Goal: Task Accomplishment & Management: Manage account settings

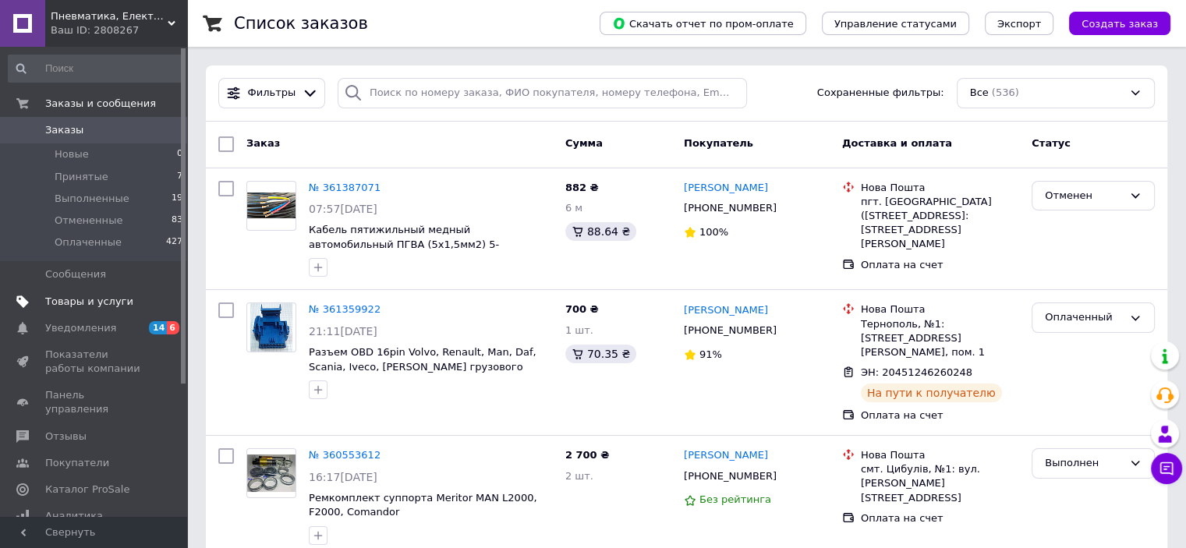
click at [76, 303] on span "Товары и услуги" at bounding box center [89, 302] width 88 height 14
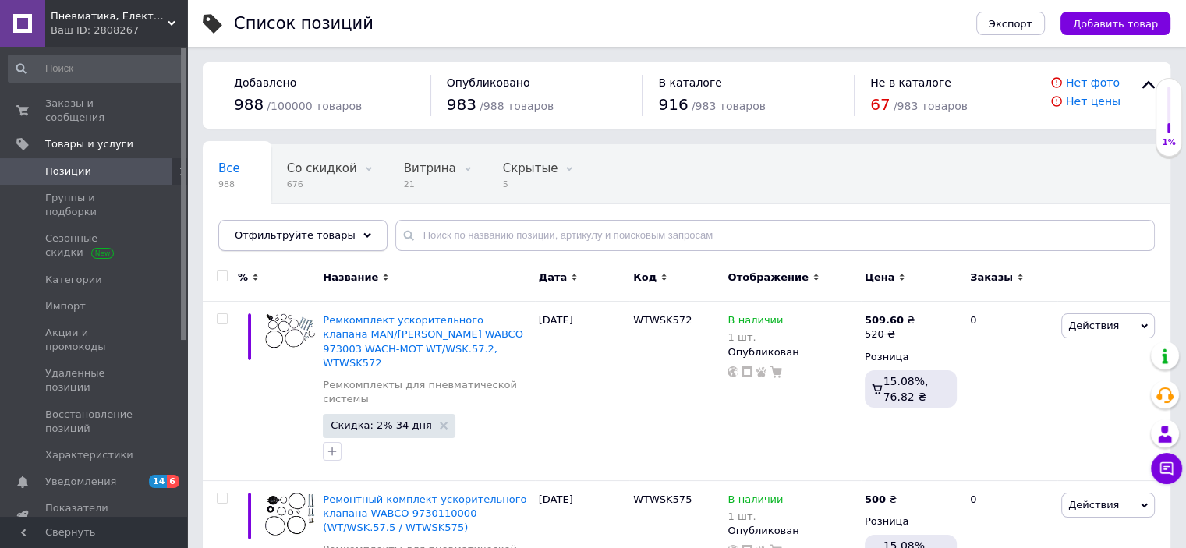
click at [353, 232] on div "Отфильтруйте товары" at bounding box center [302, 235] width 169 height 31
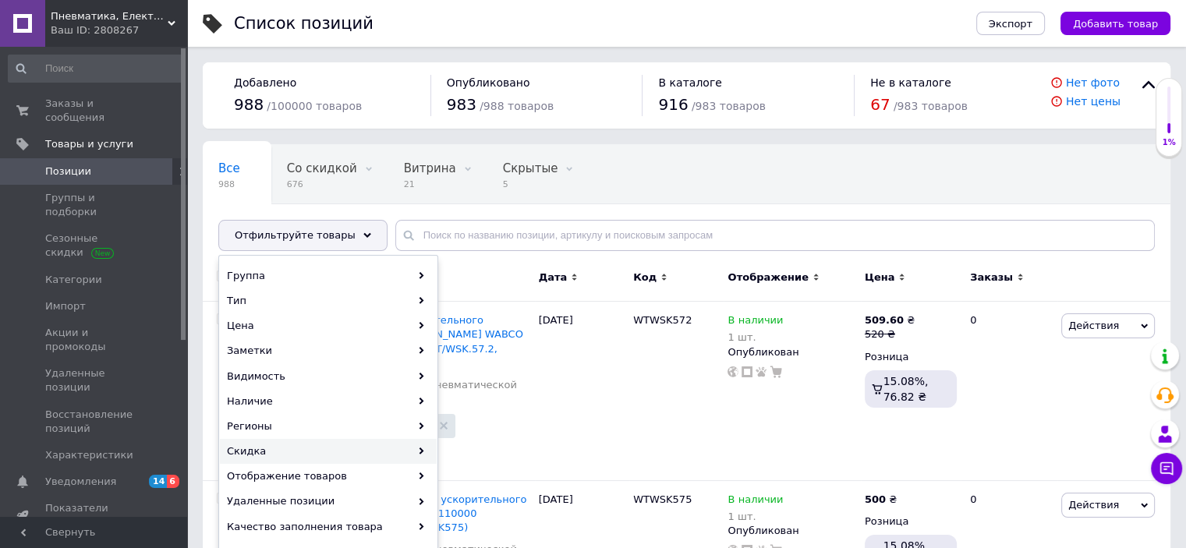
click at [399, 453] on div "Скидка" at bounding box center [328, 451] width 217 height 25
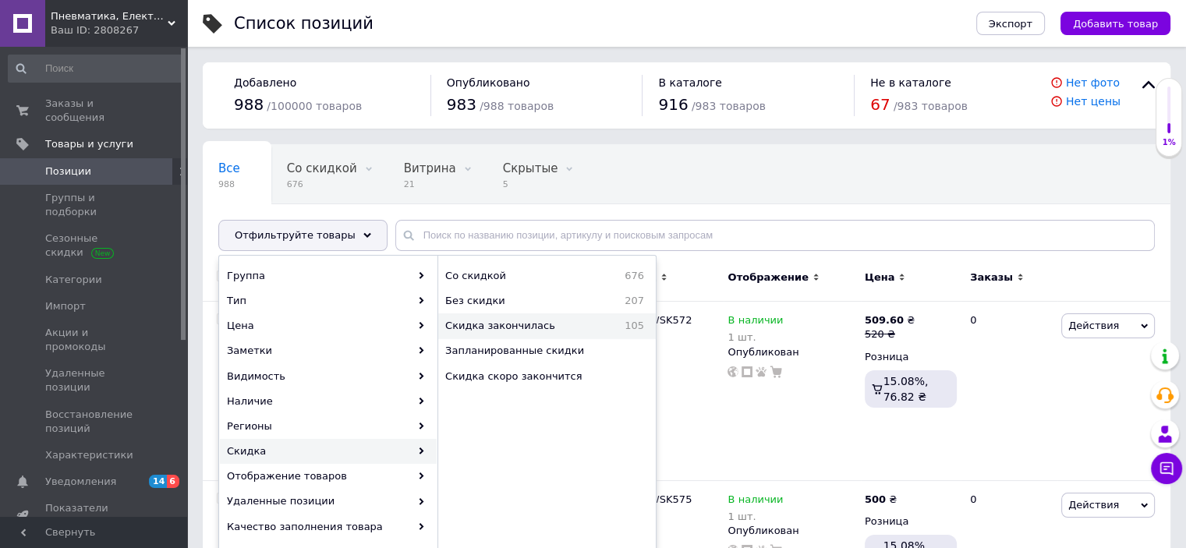
click at [529, 328] on span "Скидка закончилась" at bounding box center [524, 326] width 159 height 14
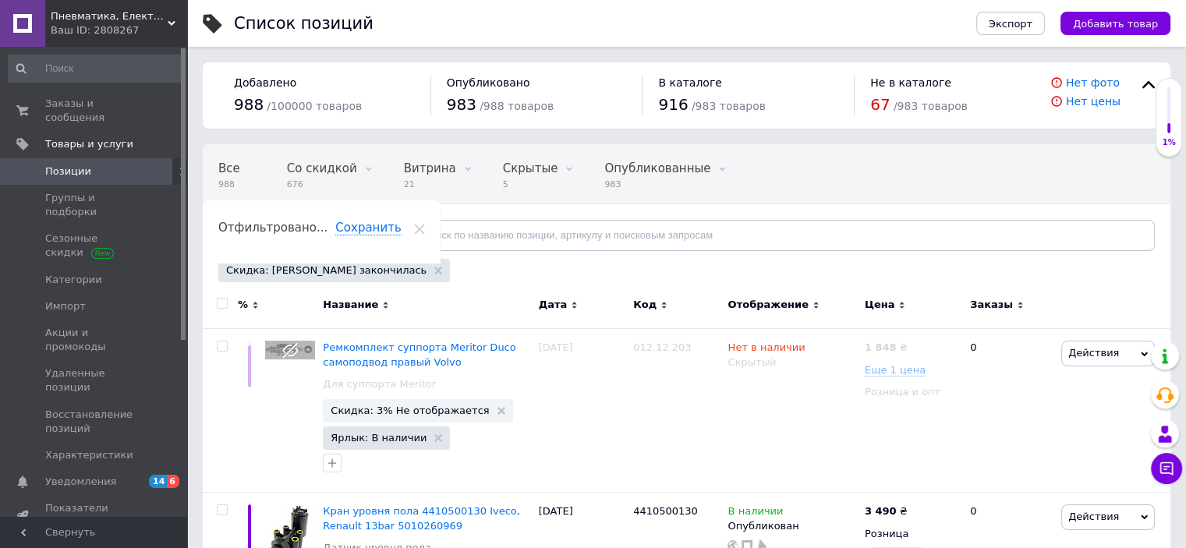
click at [228, 304] on div at bounding box center [222, 303] width 31 height 11
click at [221, 301] on input "checkbox" at bounding box center [222, 304] width 10 height 10
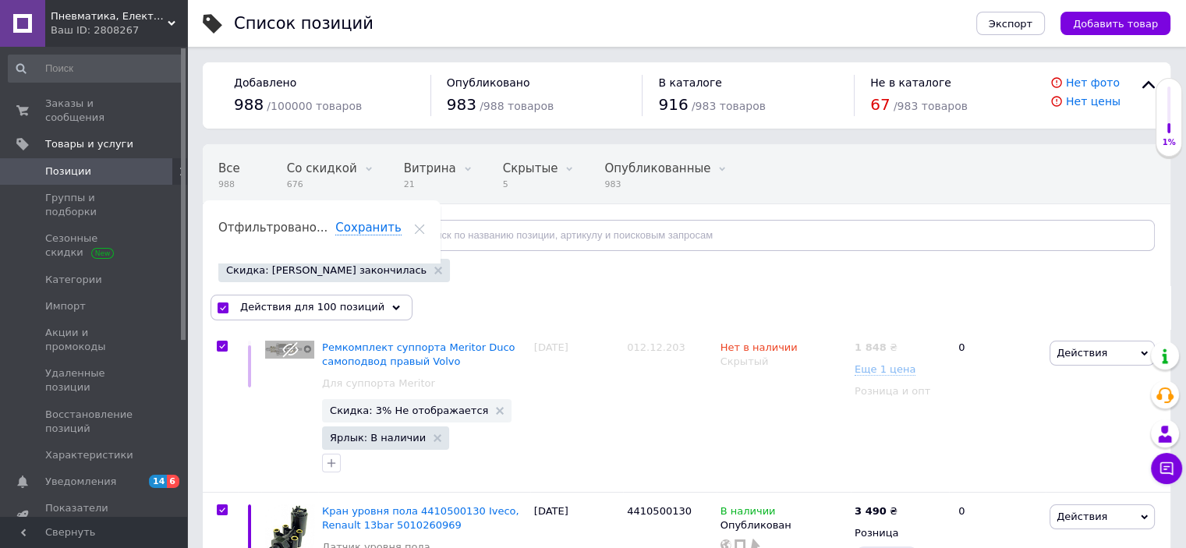
checkbox input "true"
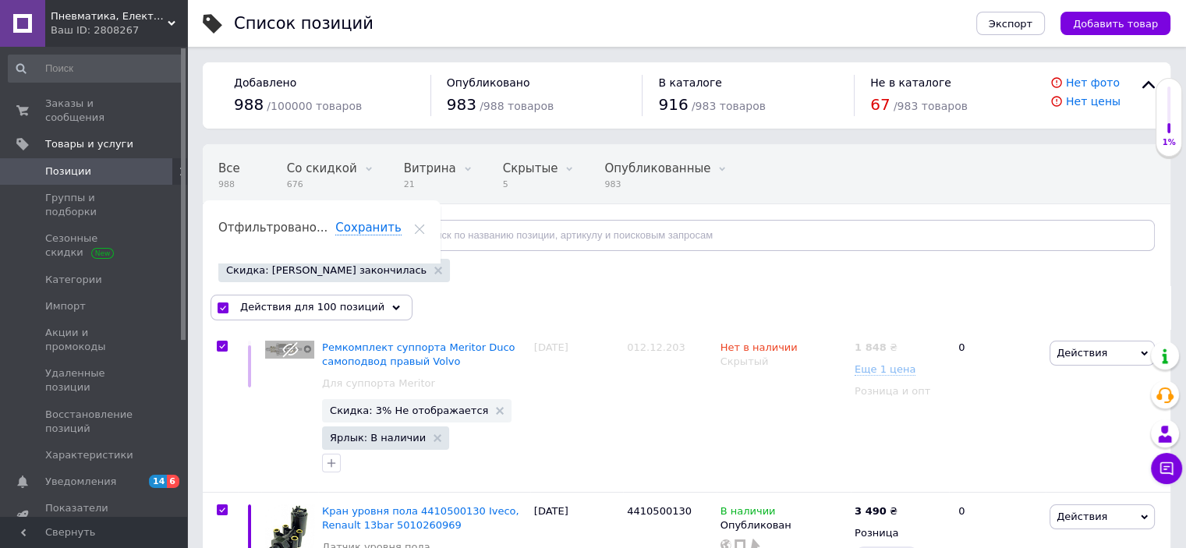
checkbox input "true"
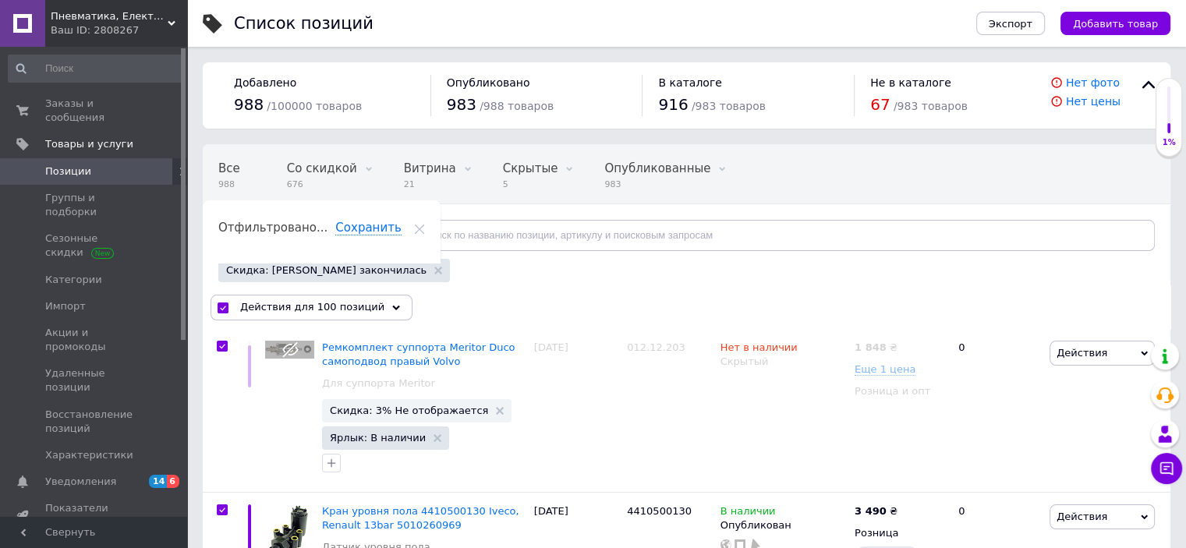
checkbox input "true"
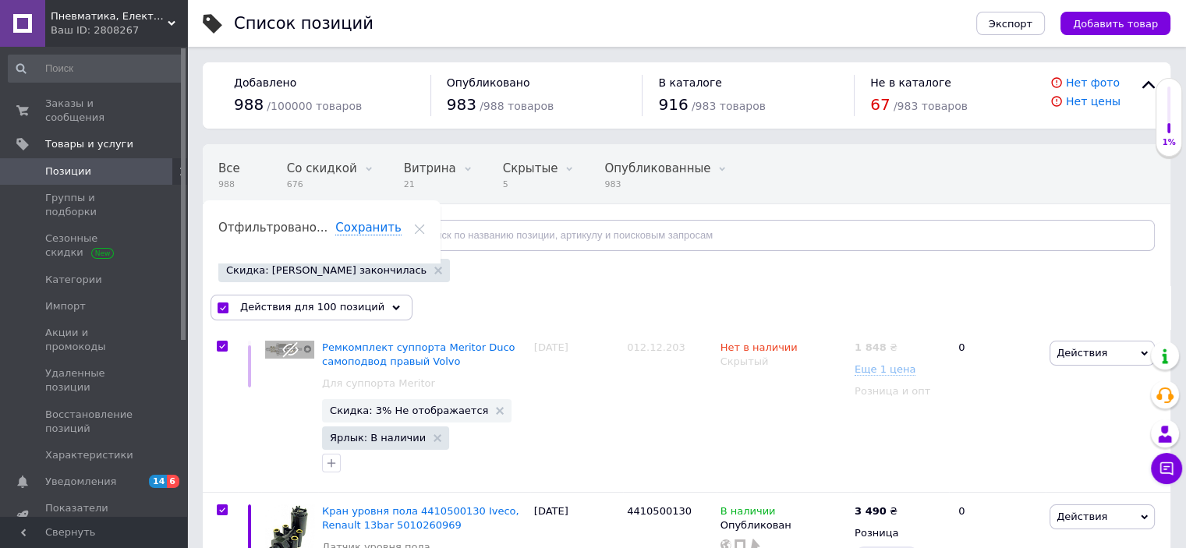
checkbox input "true"
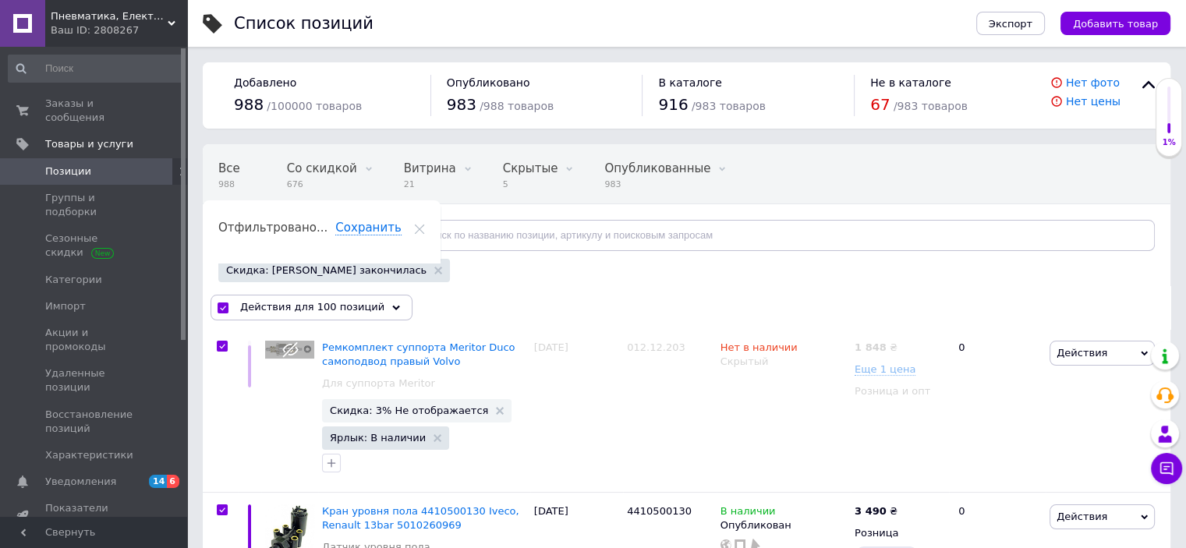
checkbox input "true"
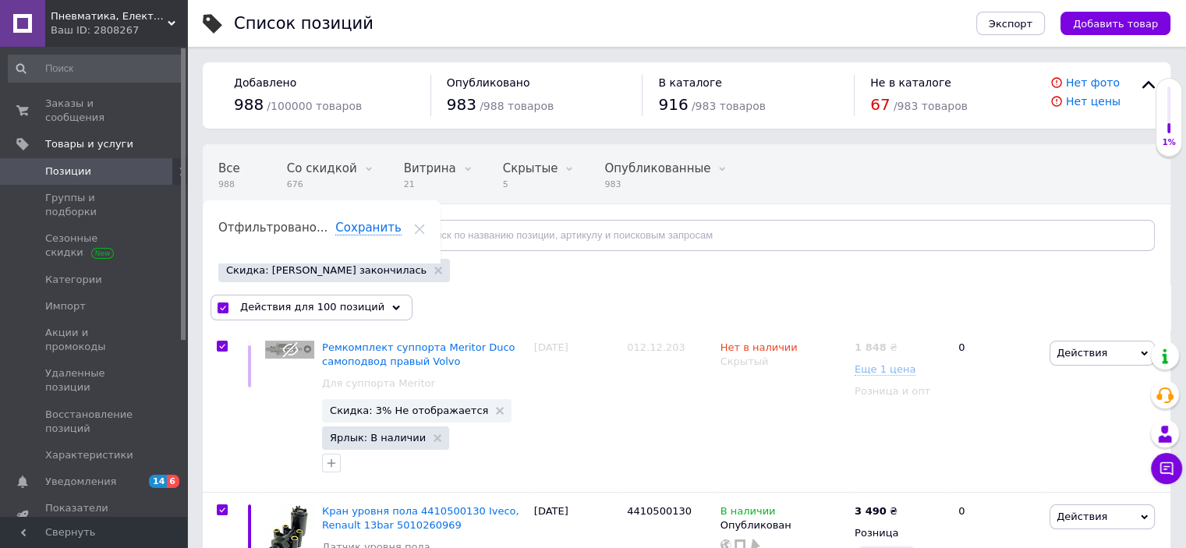
checkbox input "true"
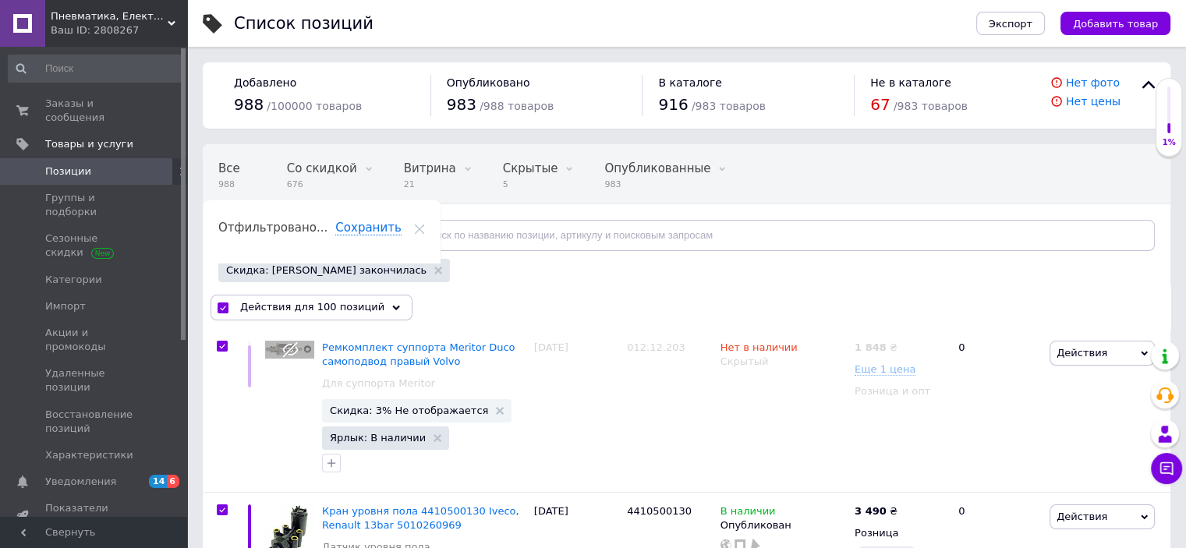
checkbox input "true"
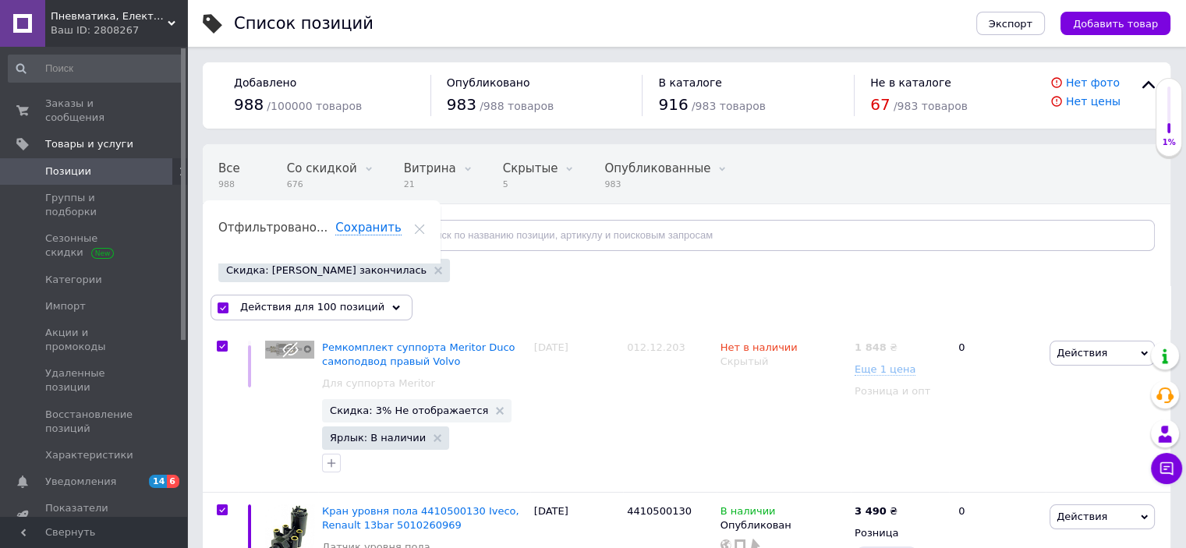
checkbox input "true"
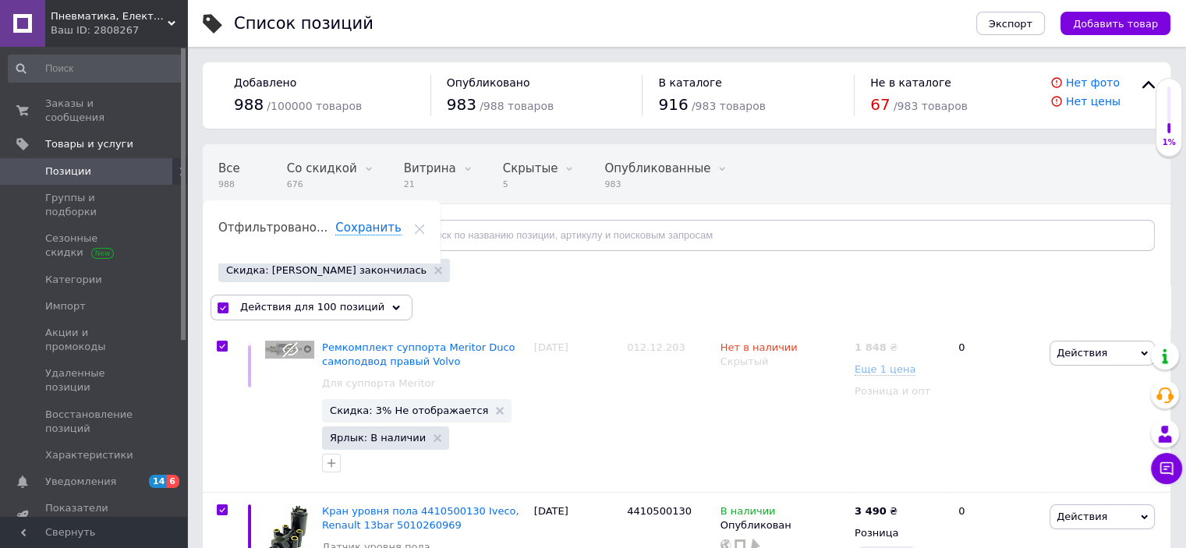
checkbox input "true"
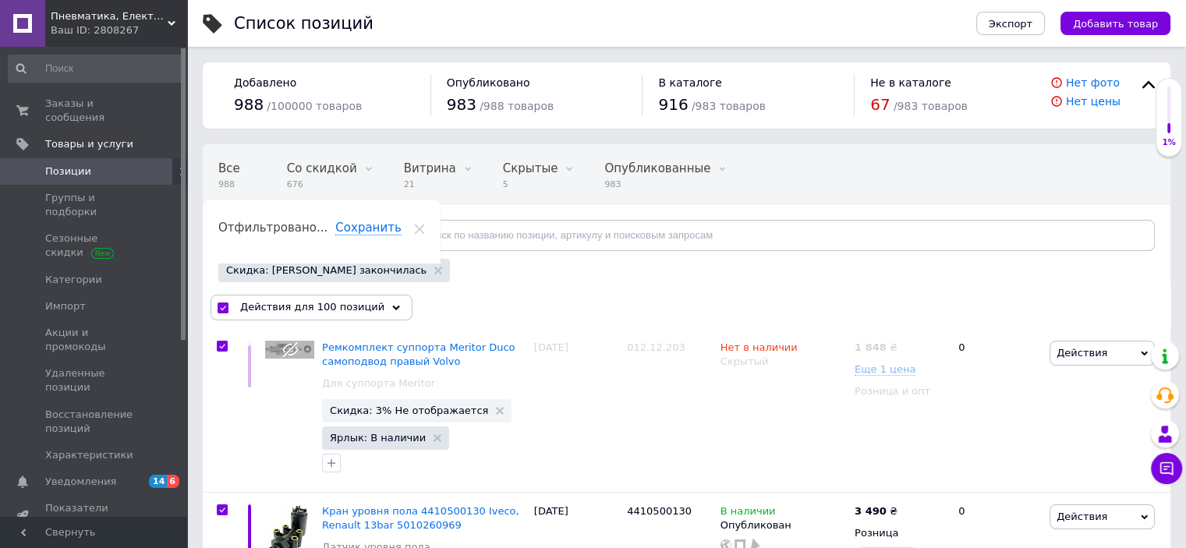
checkbox input "true"
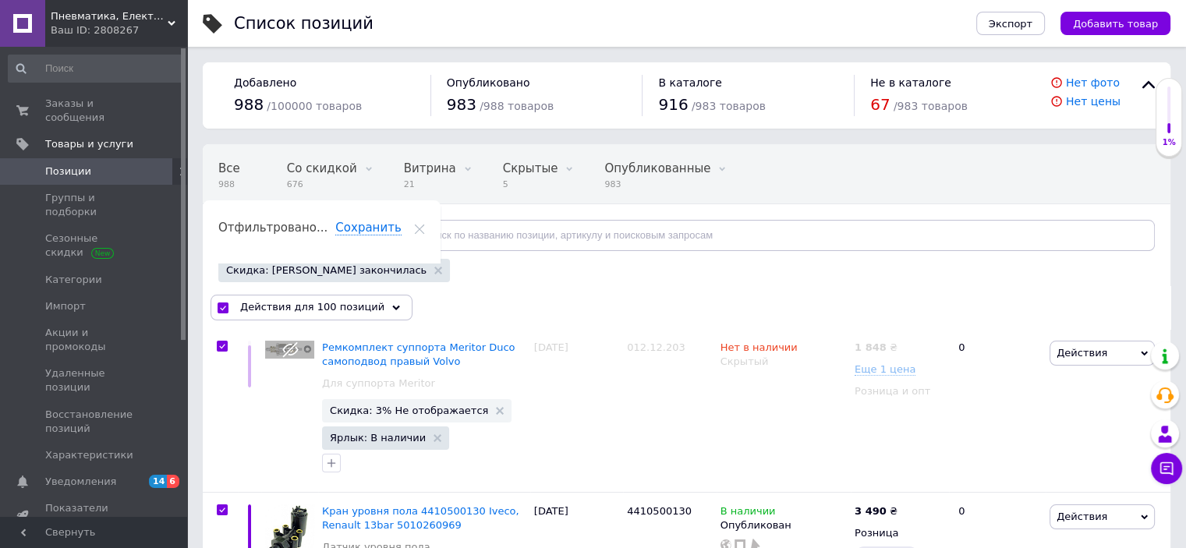
checkbox input "true"
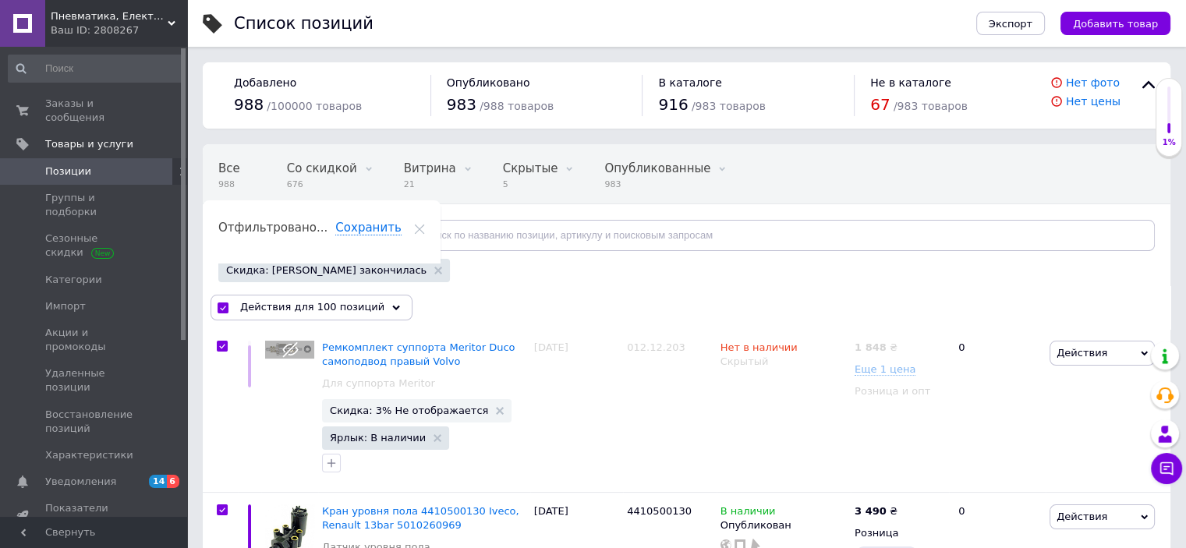
checkbox input "true"
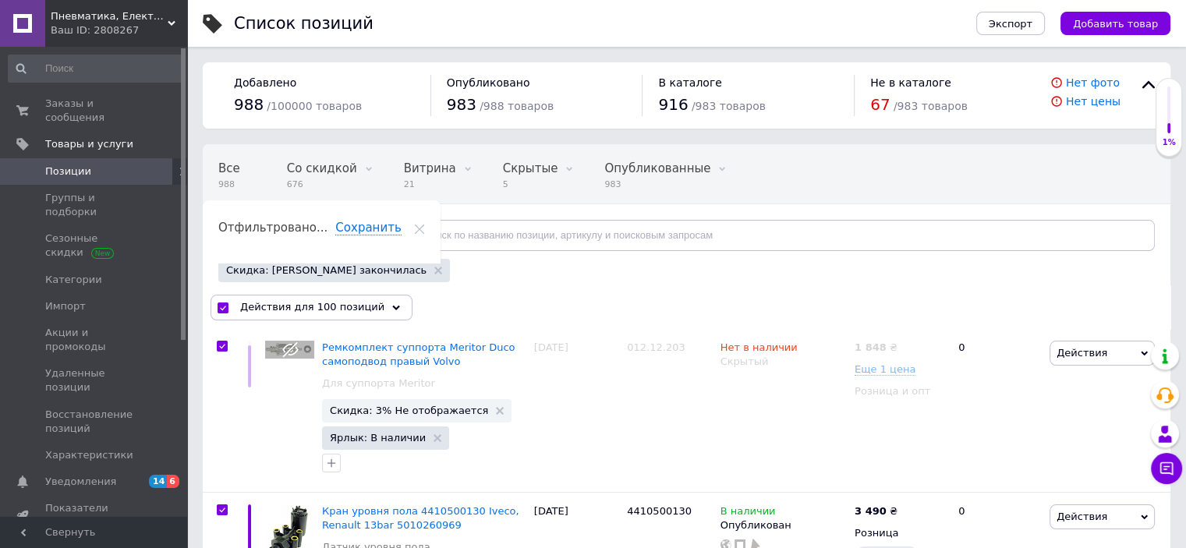
checkbox input "true"
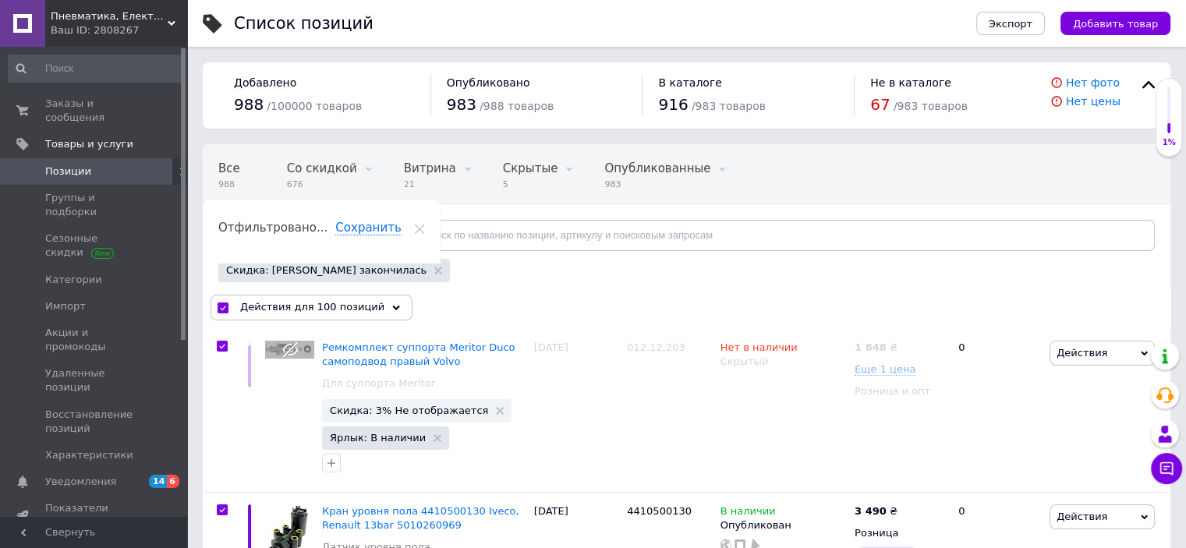
checkbox input "true"
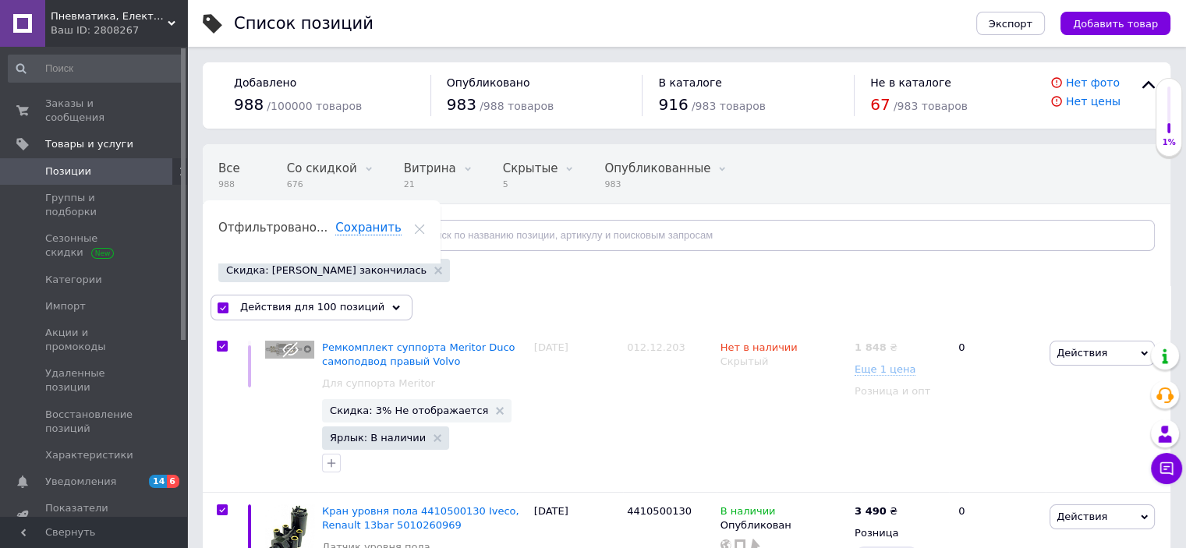
checkbox input "true"
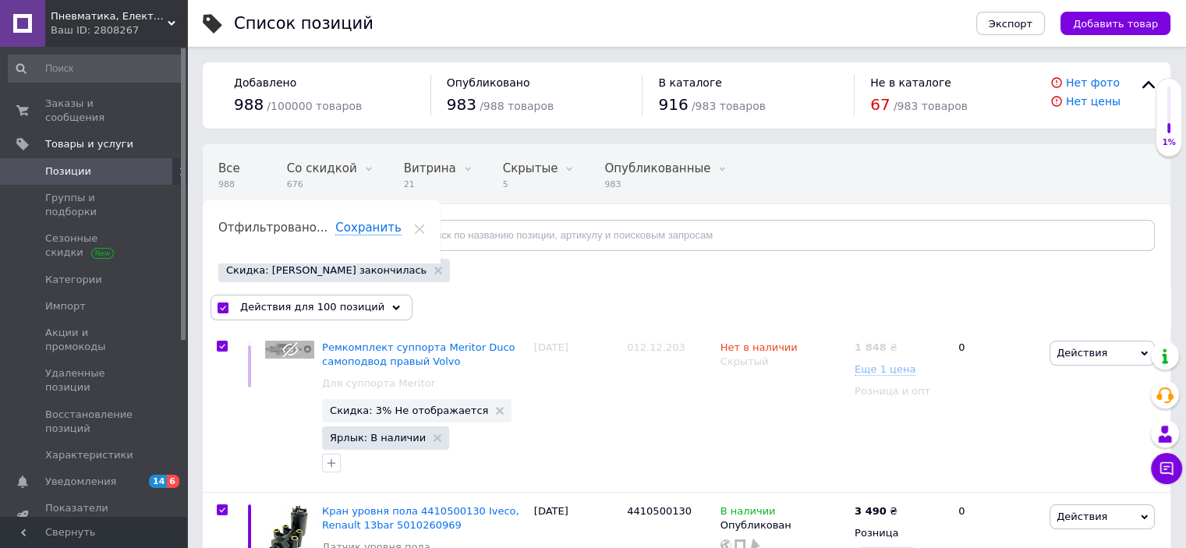
checkbox input "true"
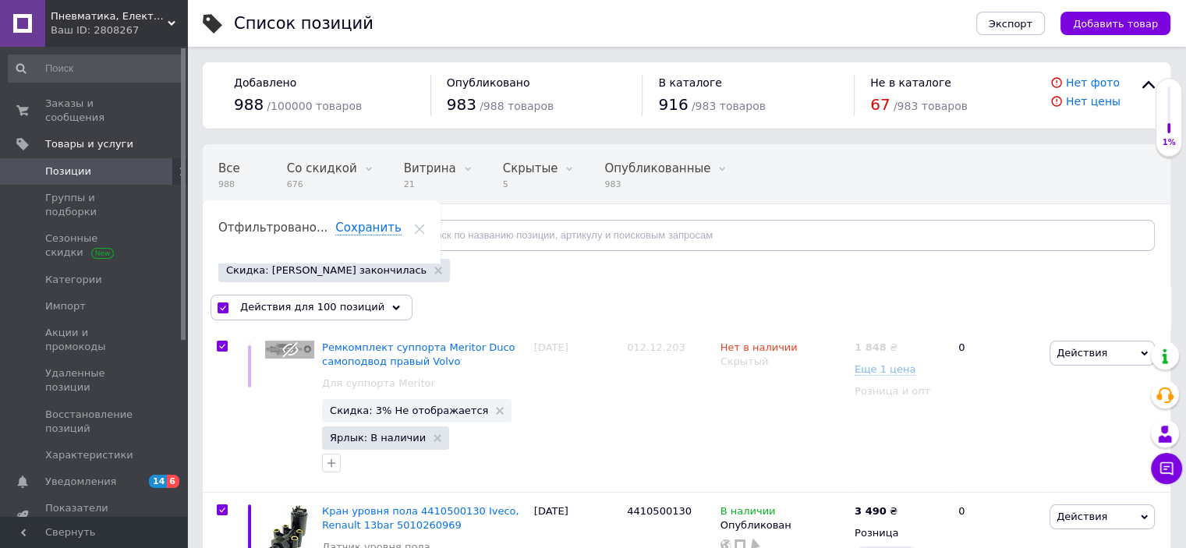
checkbox input "true"
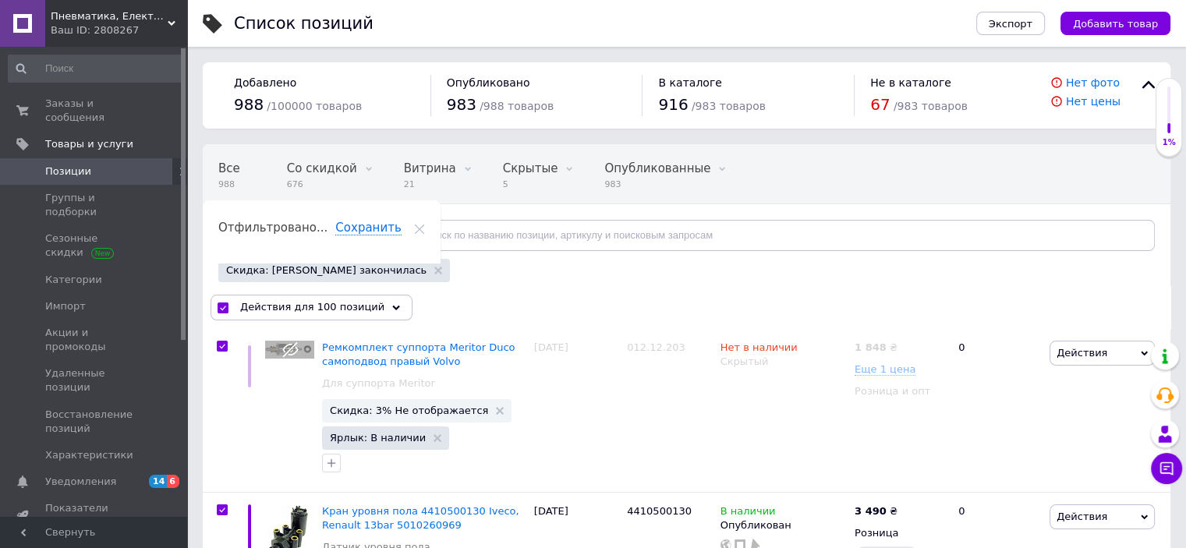
checkbox input "true"
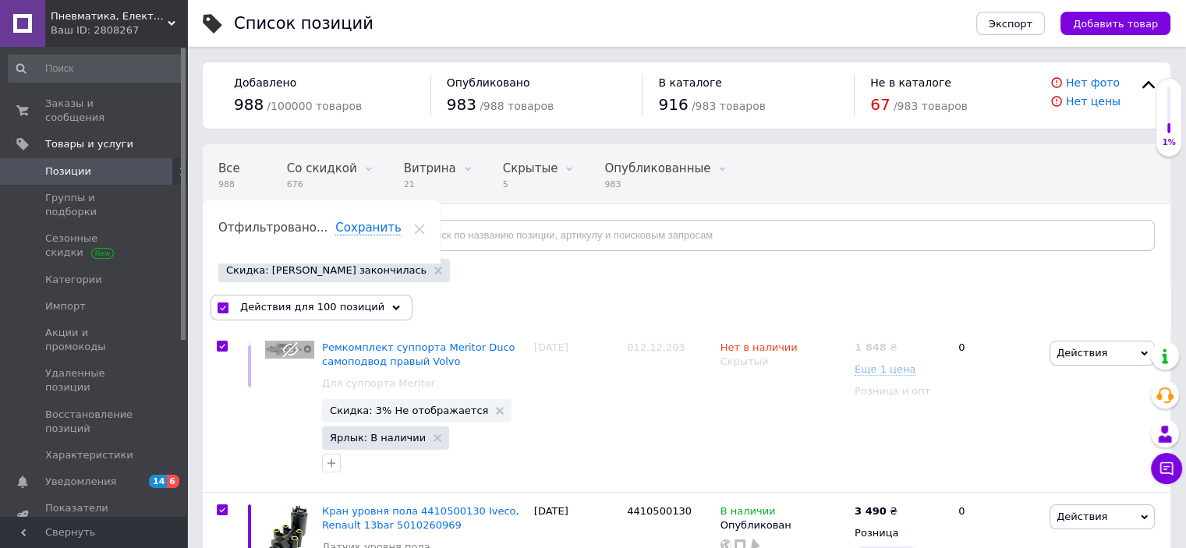
checkbox input "true"
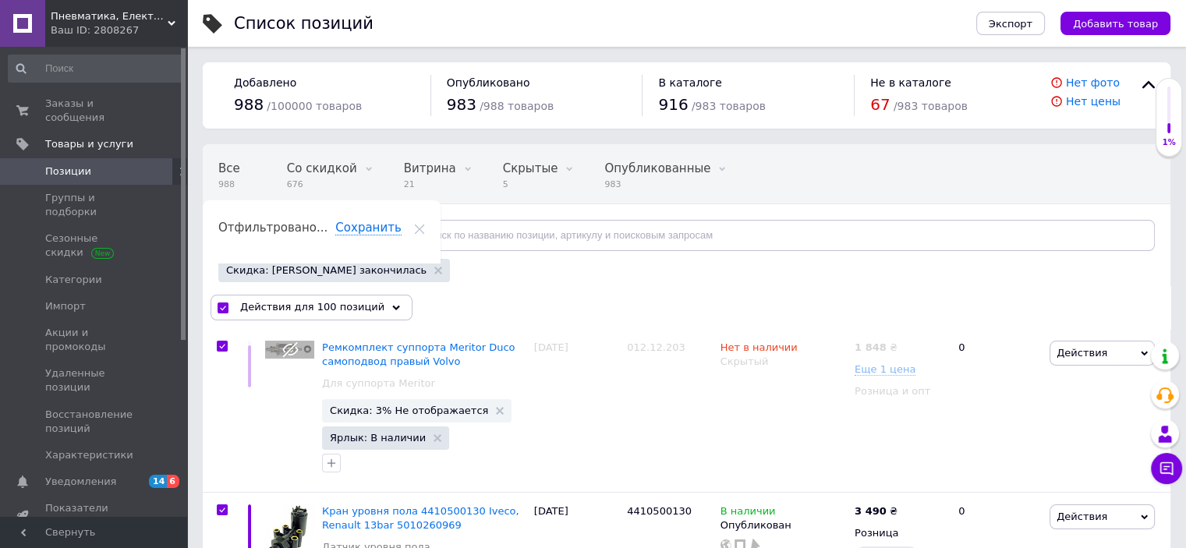
checkbox input "true"
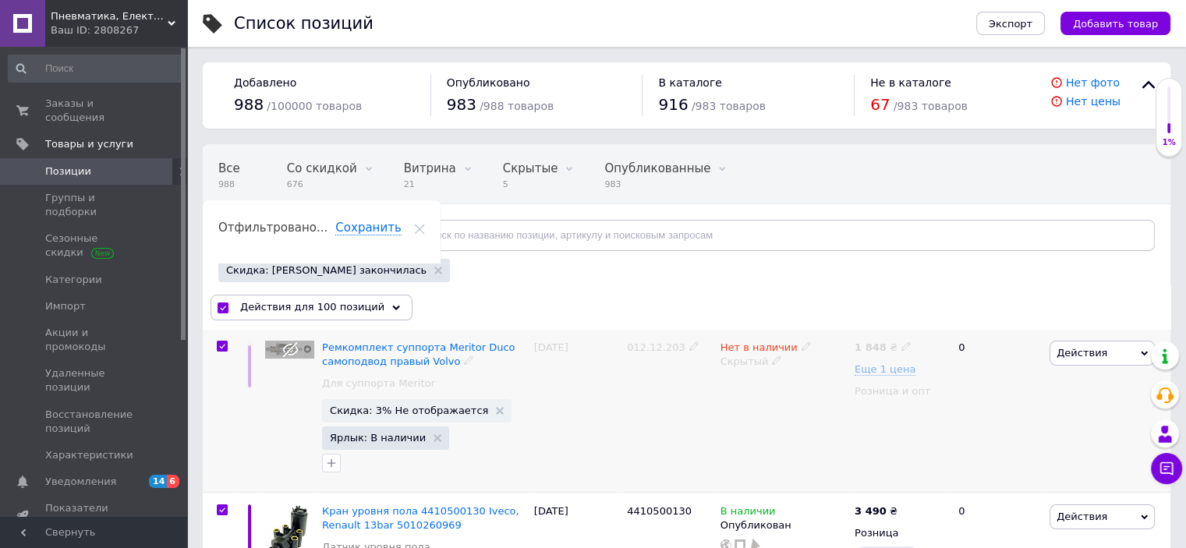
click at [225, 342] on input "checkbox" at bounding box center [222, 347] width 10 height 10
checkbox input "false"
click at [338, 309] on span "Действия для 99 позиций" at bounding box center [309, 307] width 138 height 14
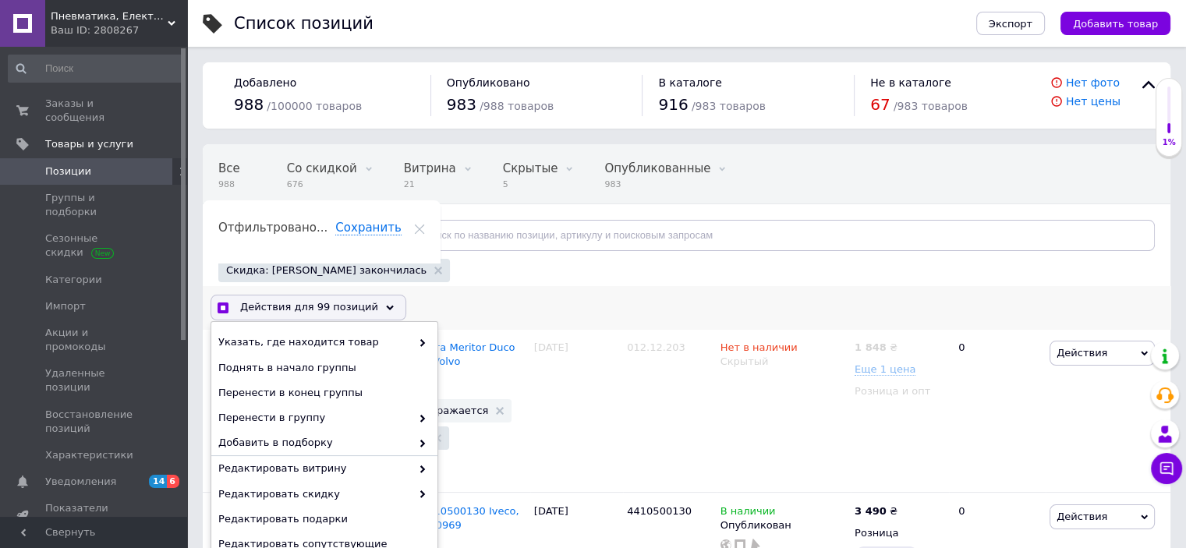
click at [338, 309] on span "Действия для 99 позиций" at bounding box center [309, 307] width 138 height 14
checkbox input "true"
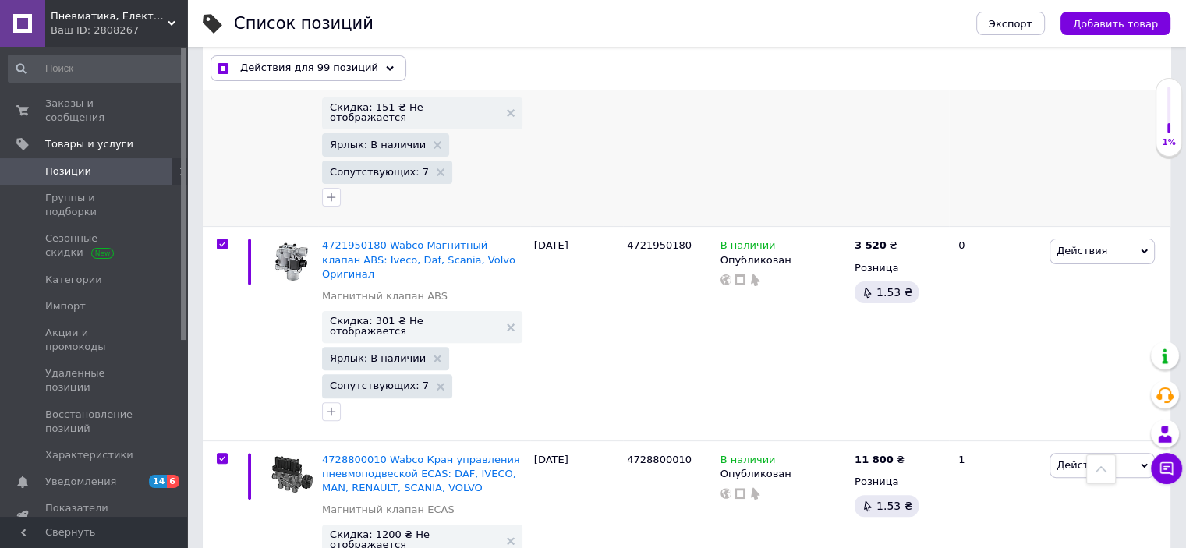
scroll to position [5823, 0]
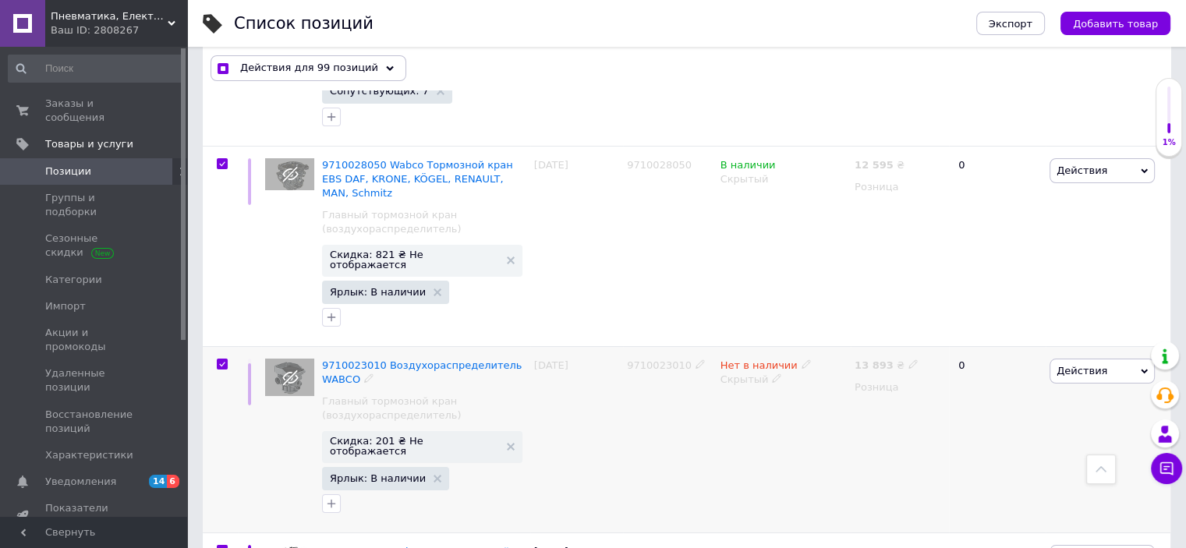
click at [224, 360] on input "checkbox" at bounding box center [222, 365] width 10 height 10
checkbox input "false"
checkbox input "true"
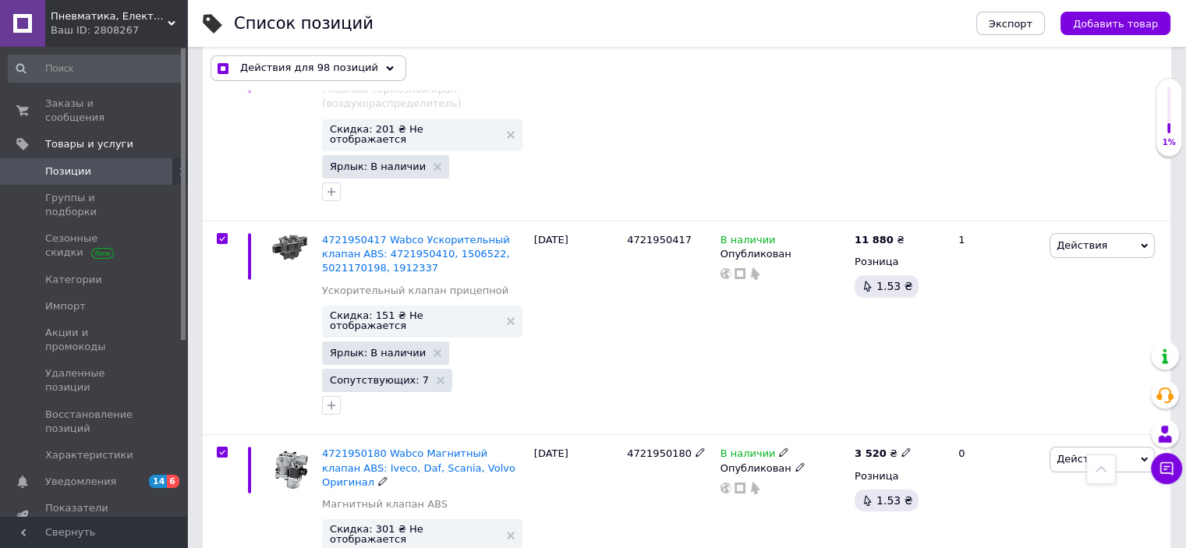
scroll to position [6447, 0]
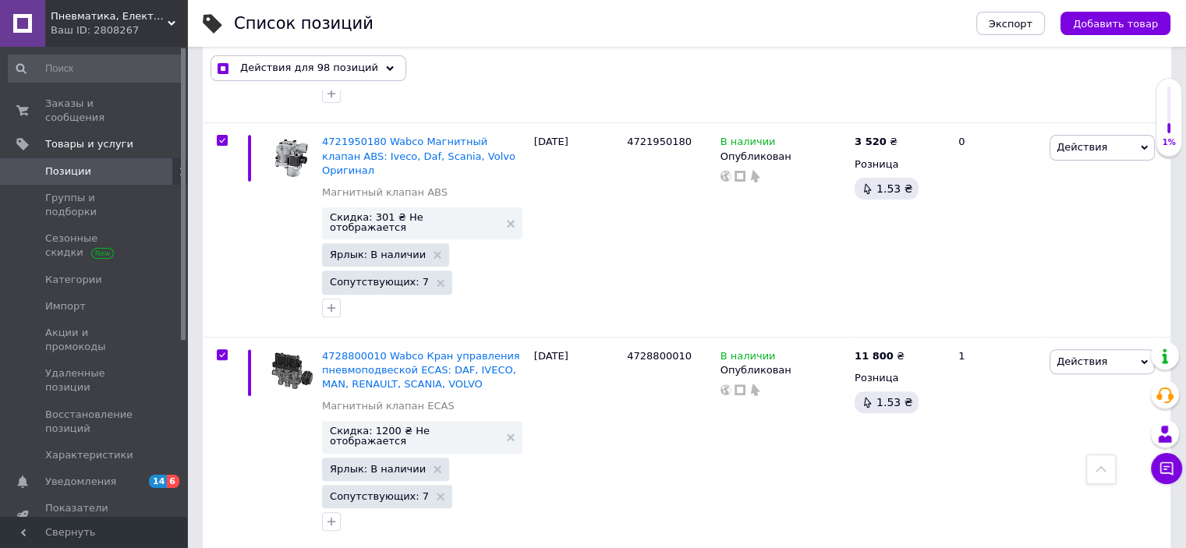
checkbox input "false"
checkbox input "true"
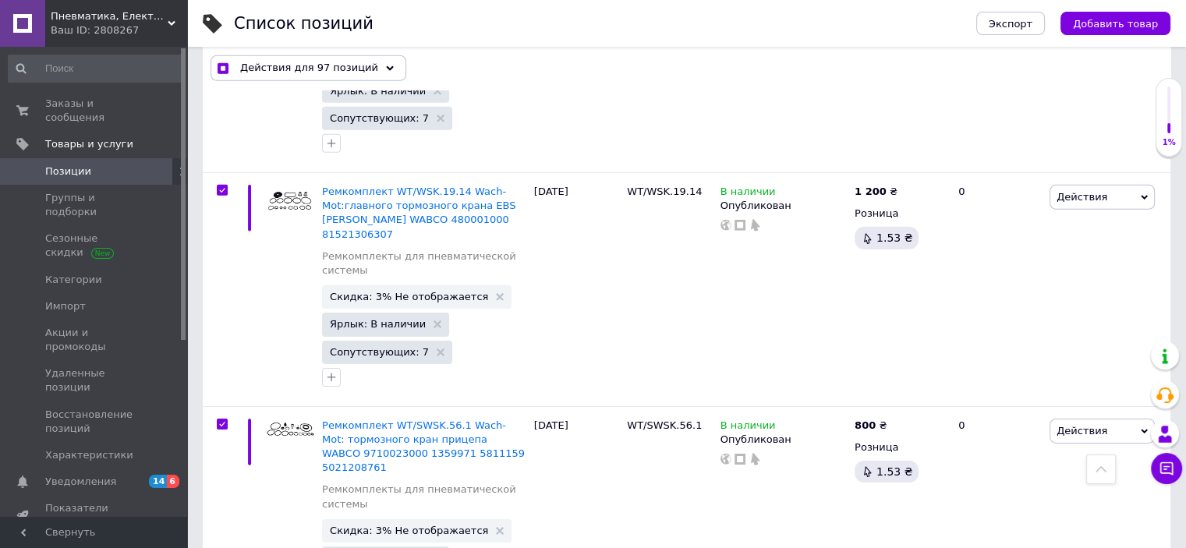
scroll to position [16429, 0]
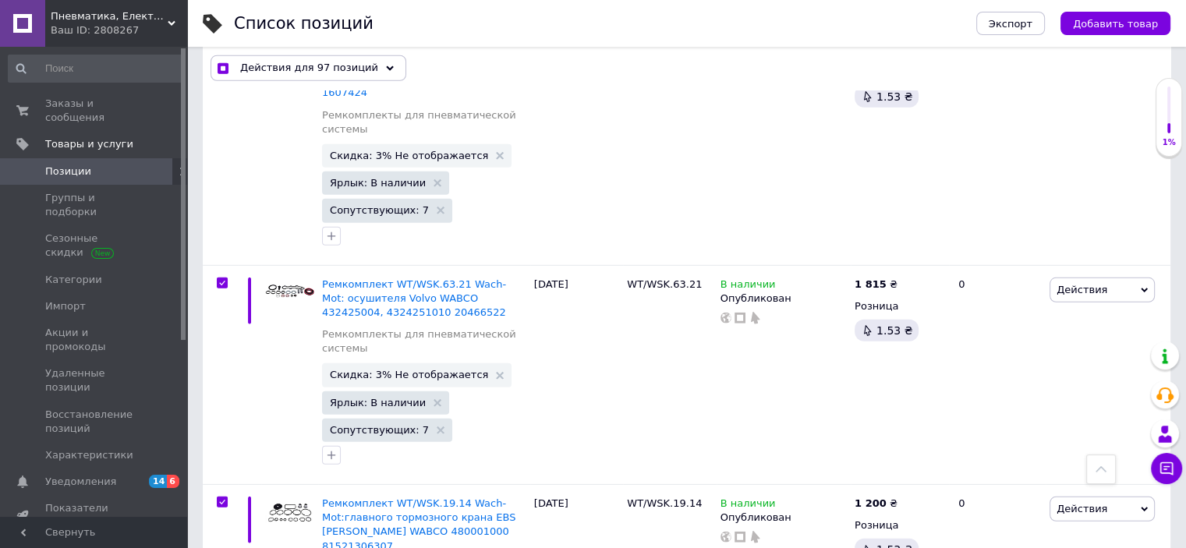
checkbox input "false"
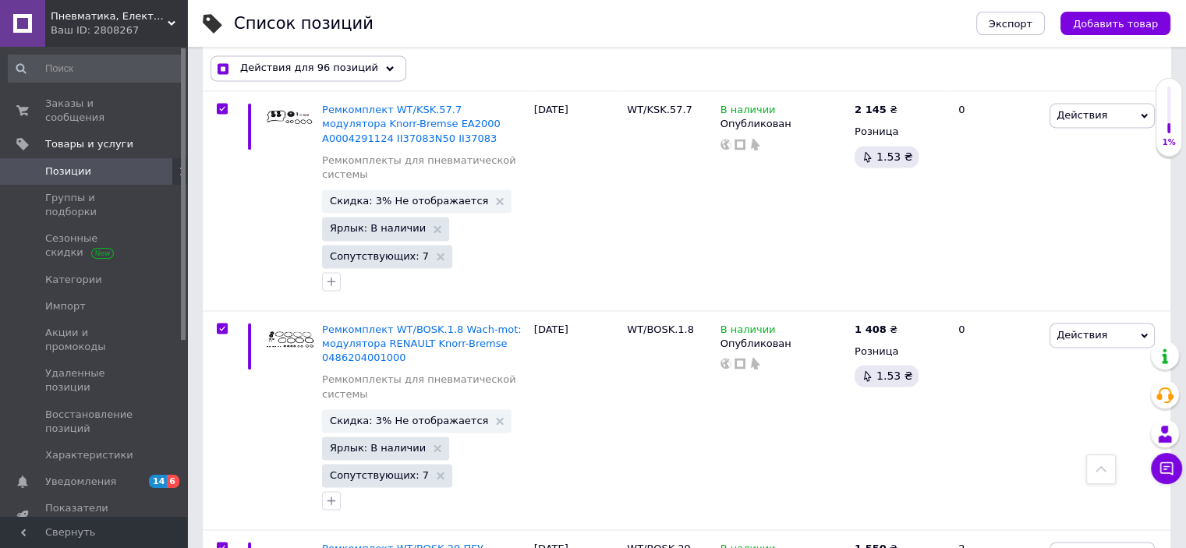
scroll to position [20266, 0]
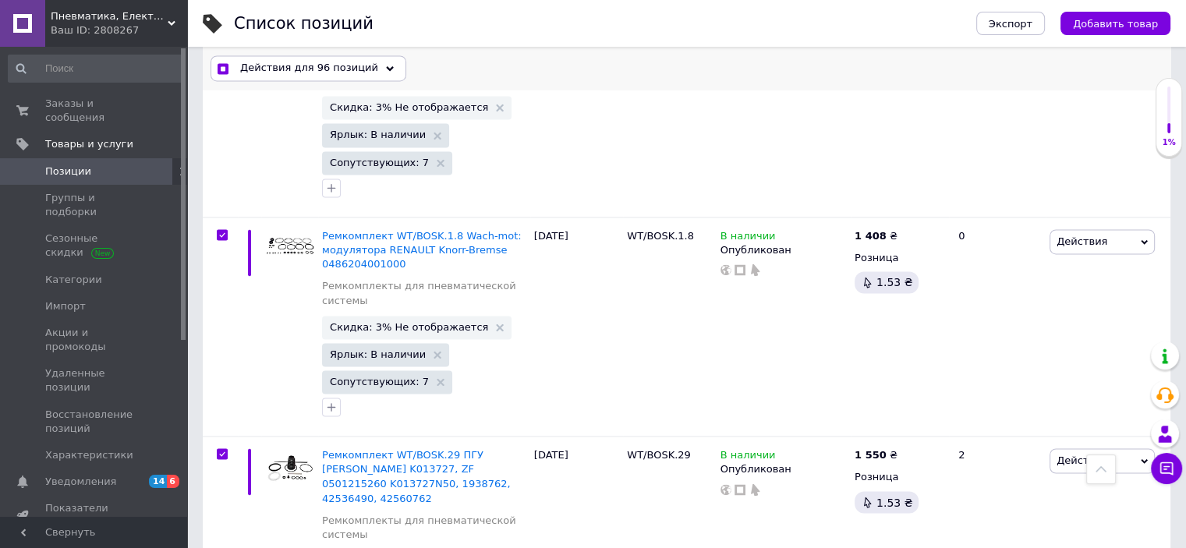
click at [359, 62] on span "Действия для 96 позиций" at bounding box center [309, 69] width 138 height 14
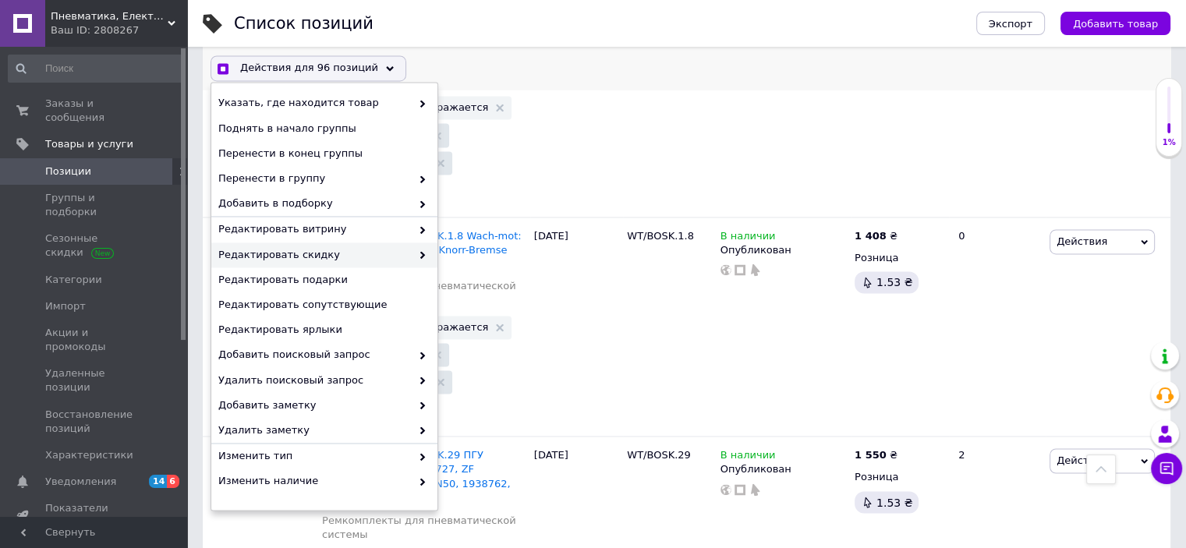
click at [384, 256] on span "Редактировать скидку" at bounding box center [314, 255] width 193 height 14
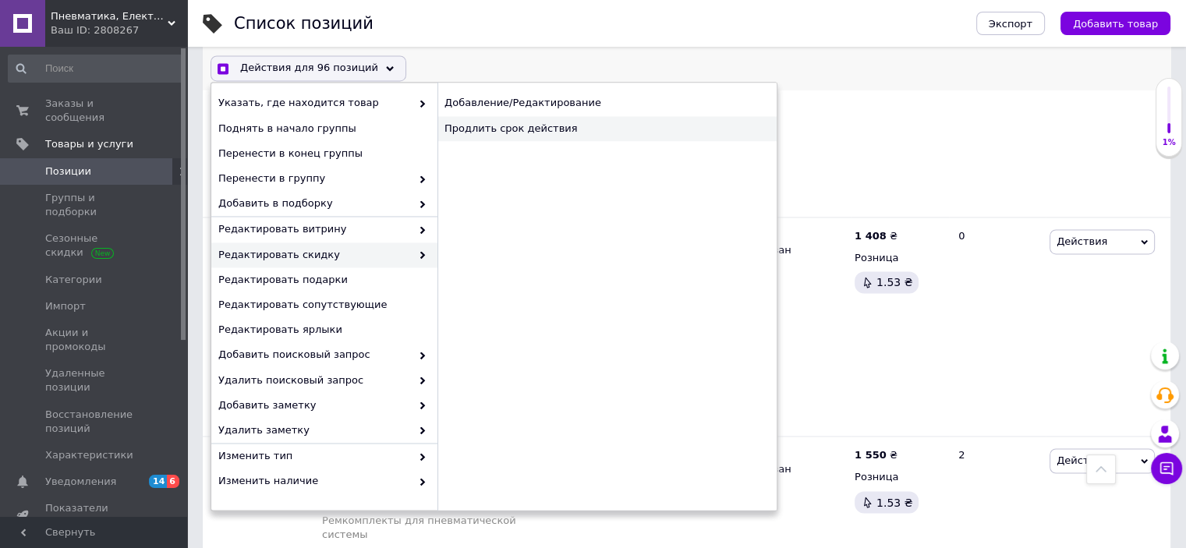
click at [542, 122] on div "Продлить срок действия" at bounding box center [607, 128] width 339 height 25
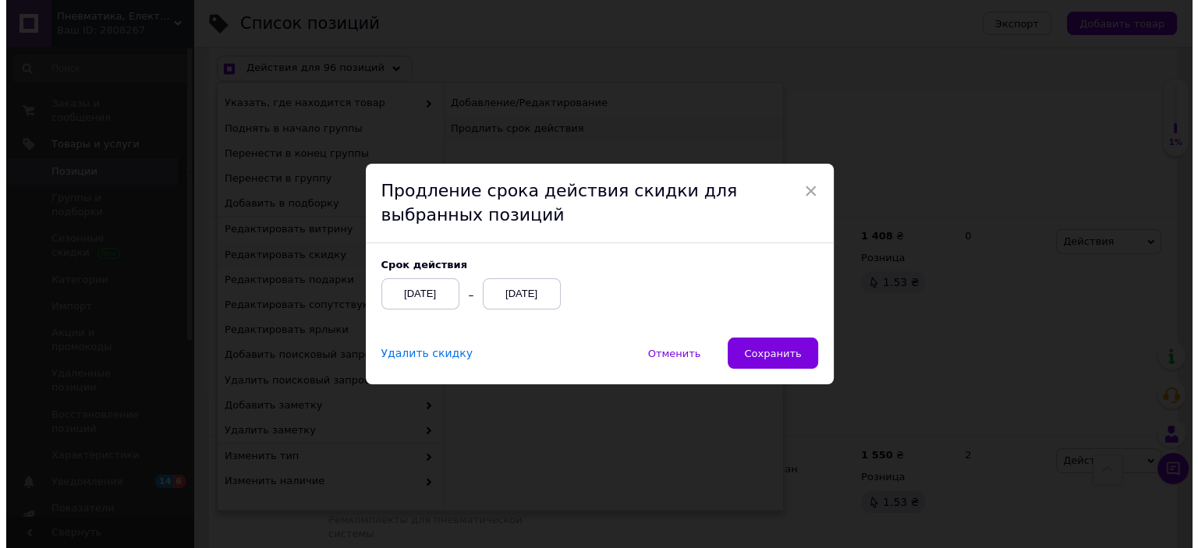
scroll to position [20225, 0]
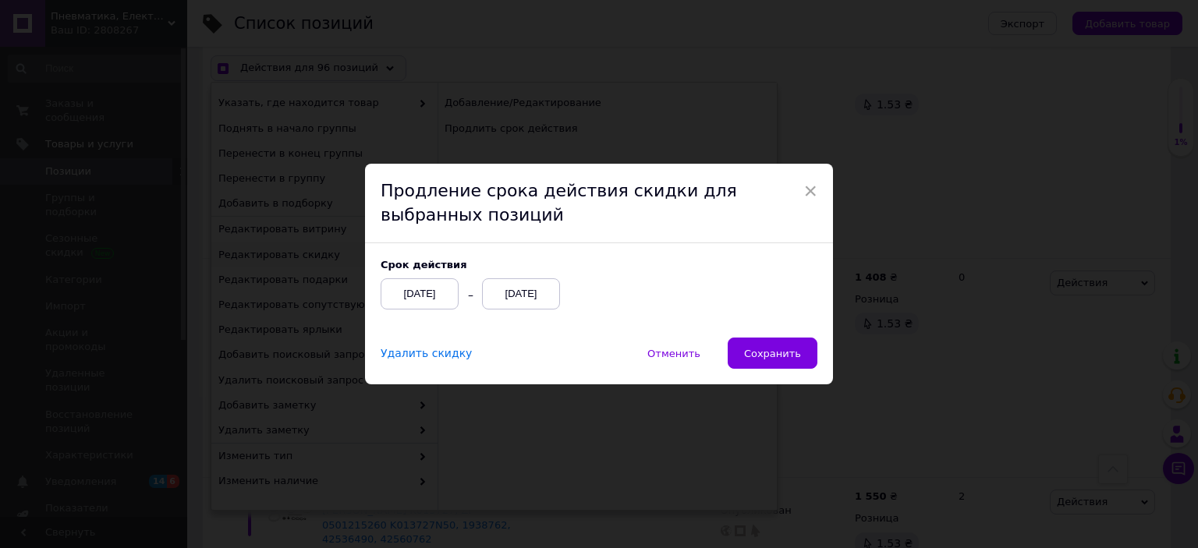
click at [527, 294] on div "[DATE]" at bounding box center [521, 293] width 78 height 31
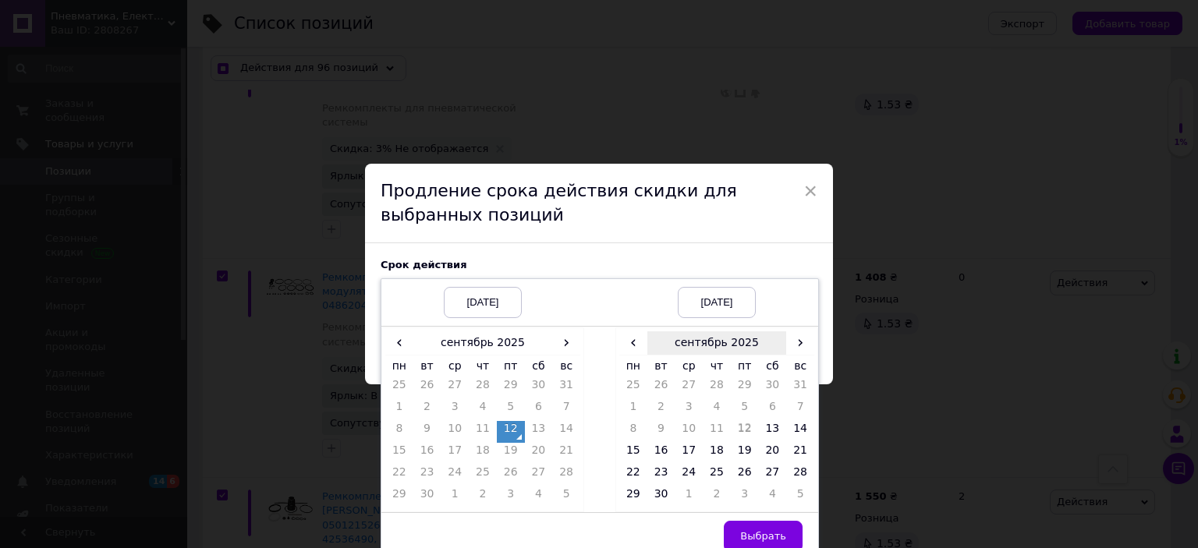
click at [739, 342] on th "сентябрь 2025" at bounding box center [717, 342] width 140 height 23
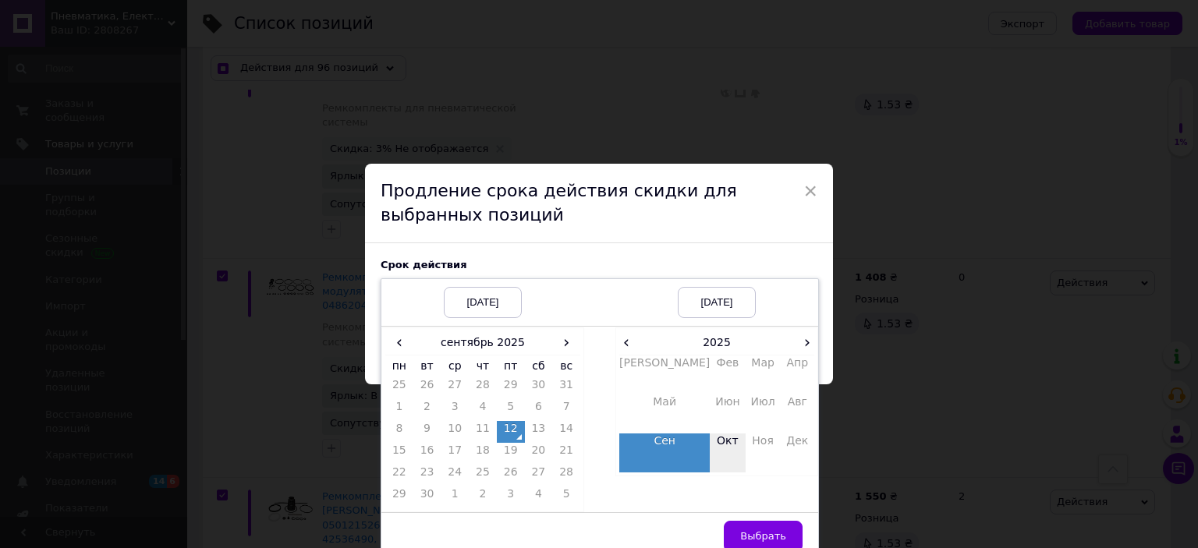
click at [710, 450] on td "Окт" at bounding box center [727, 453] width 35 height 39
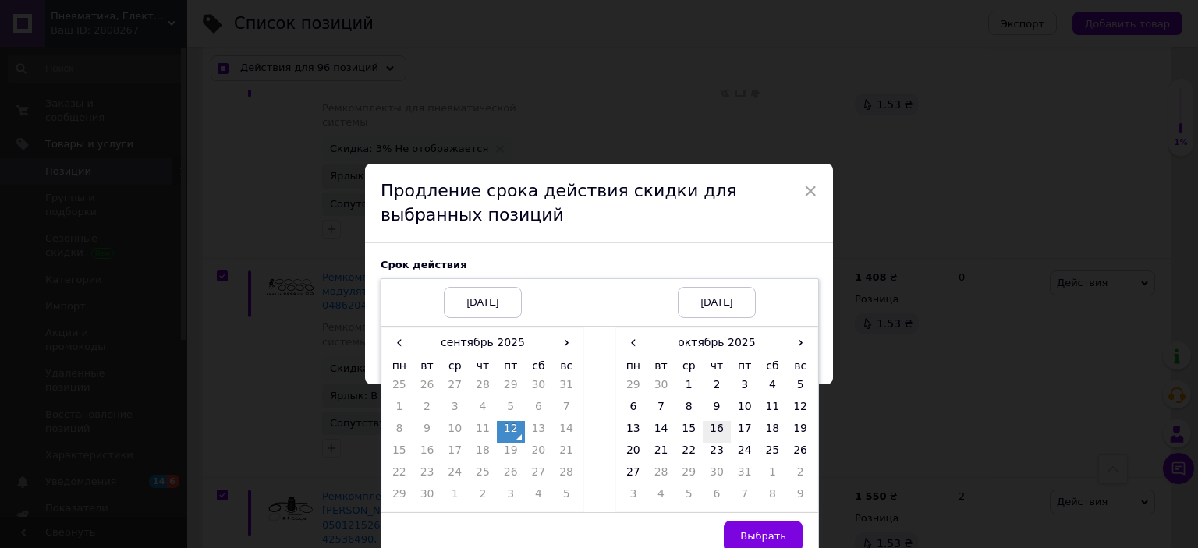
click at [714, 430] on td "16" at bounding box center [717, 432] width 28 height 22
click at [756, 533] on span "Выбрать" at bounding box center [763, 536] width 46 height 12
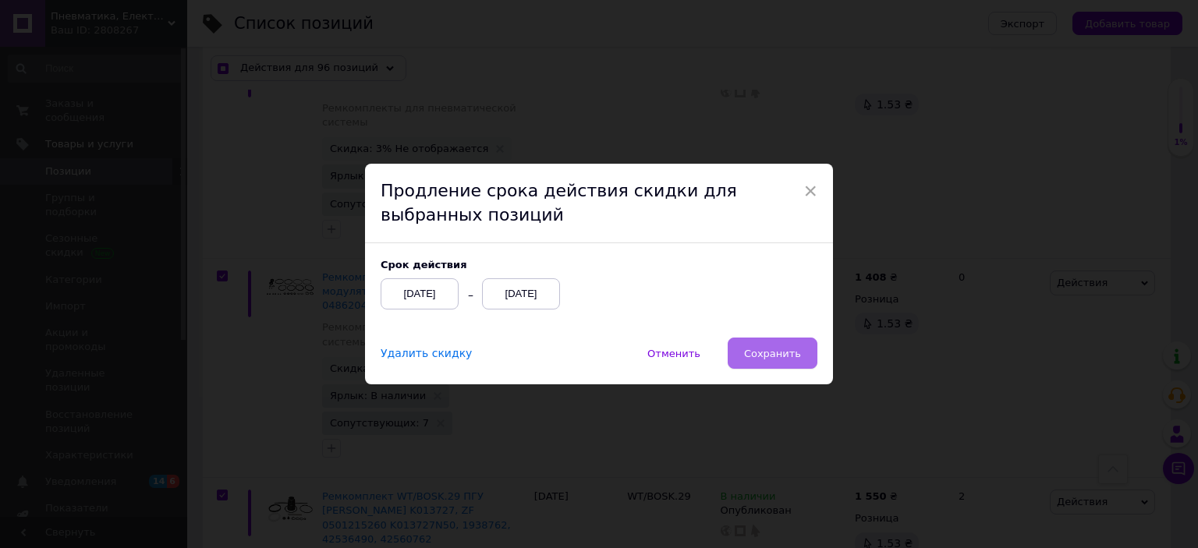
click at [767, 363] on button "Сохранить" at bounding box center [773, 353] width 90 height 31
checkbox input "true"
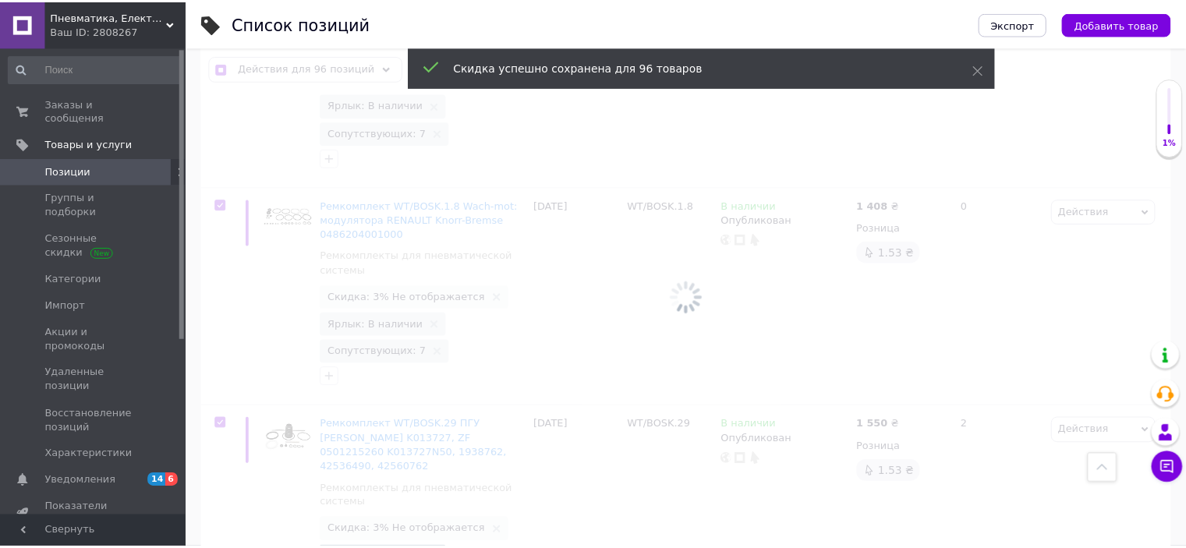
scroll to position [20223, 0]
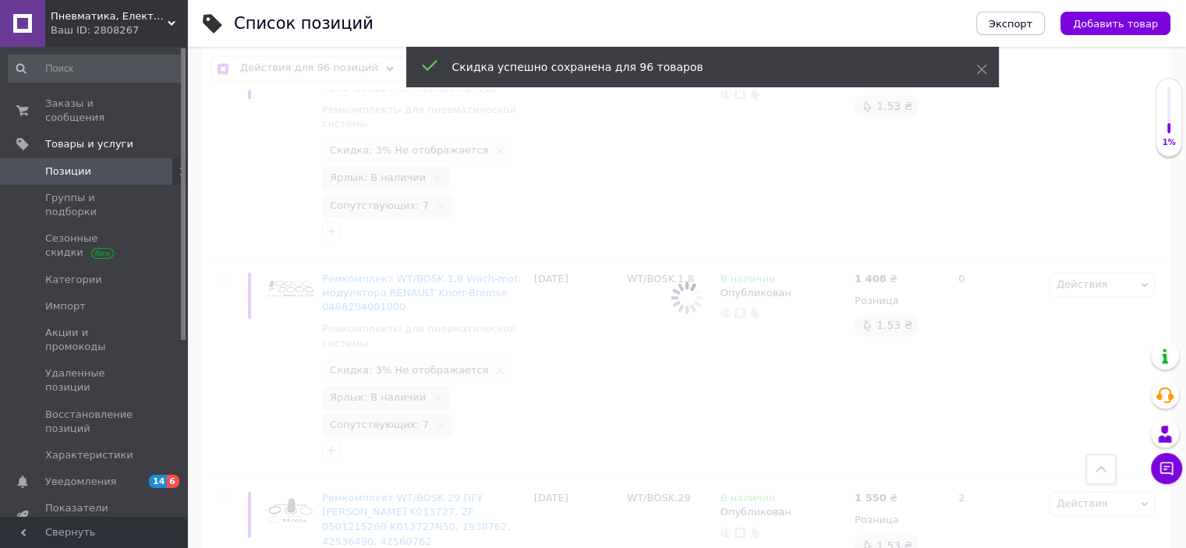
checkbox input "false"
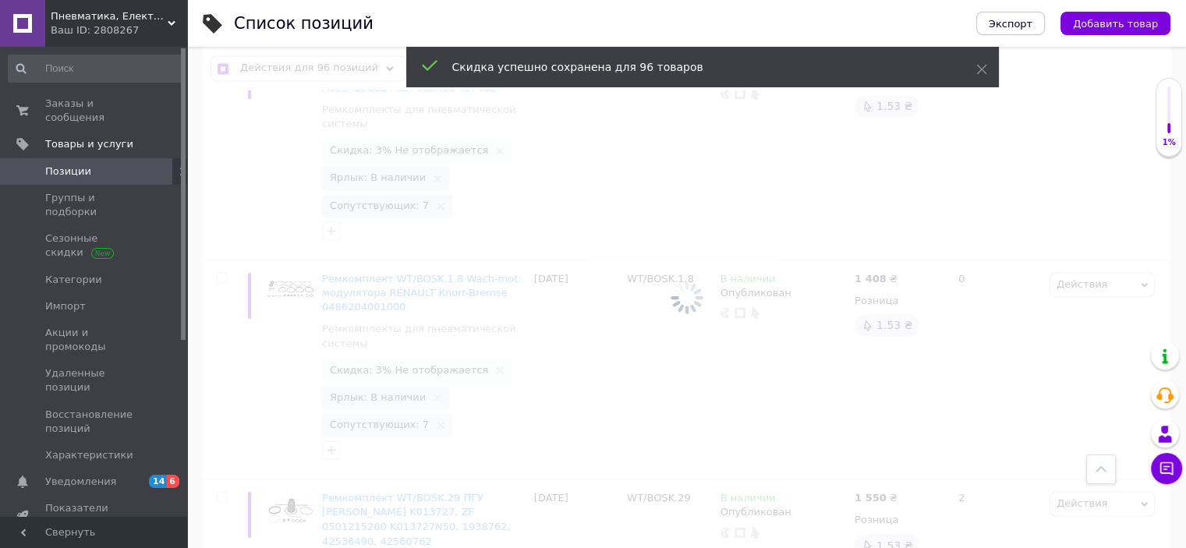
checkbox input "false"
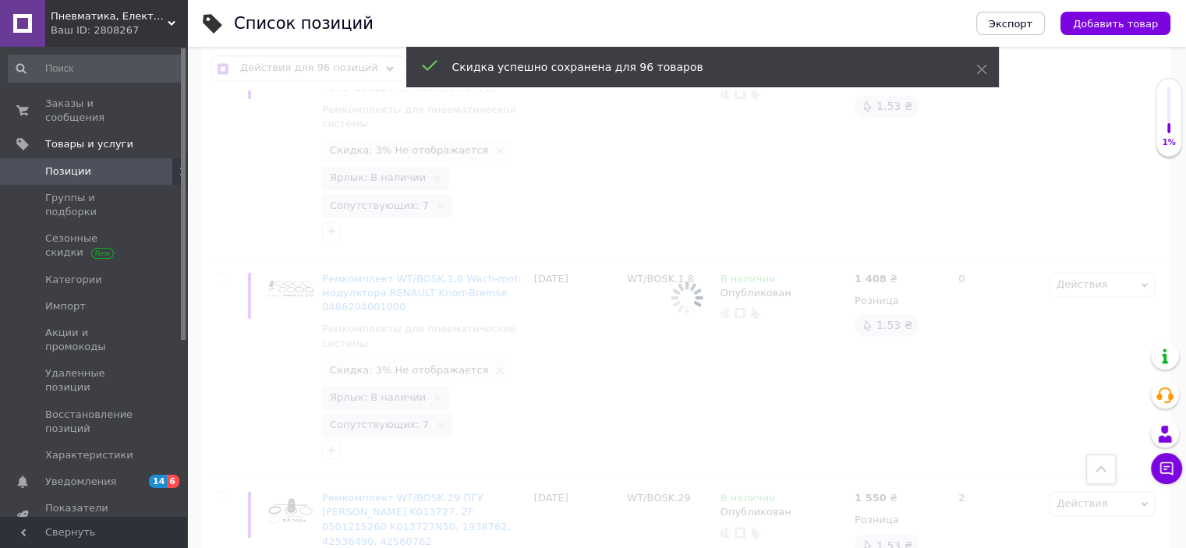
checkbox input "false"
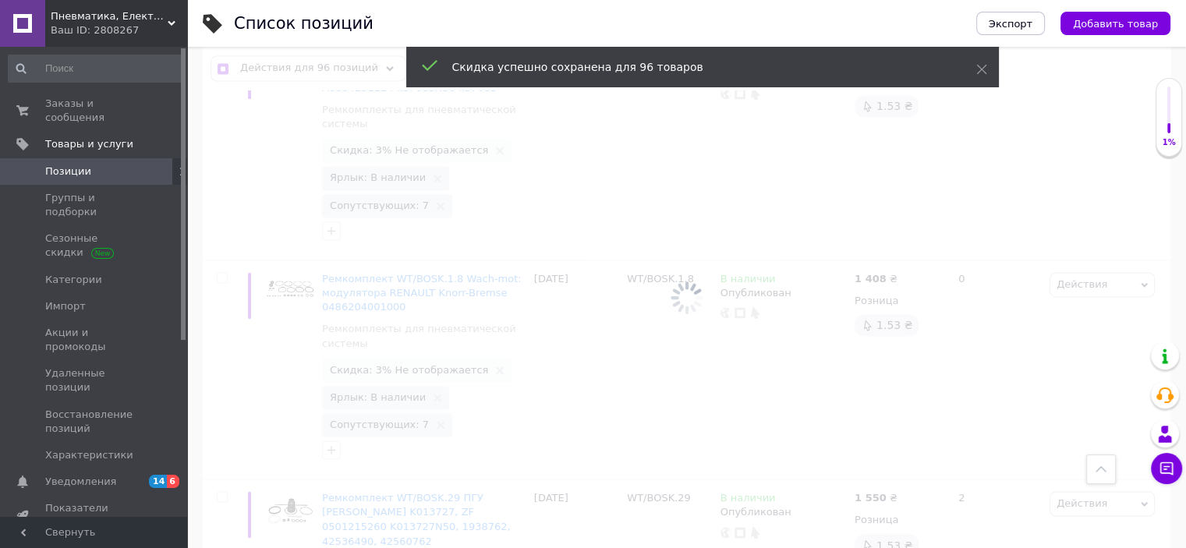
checkbox input "false"
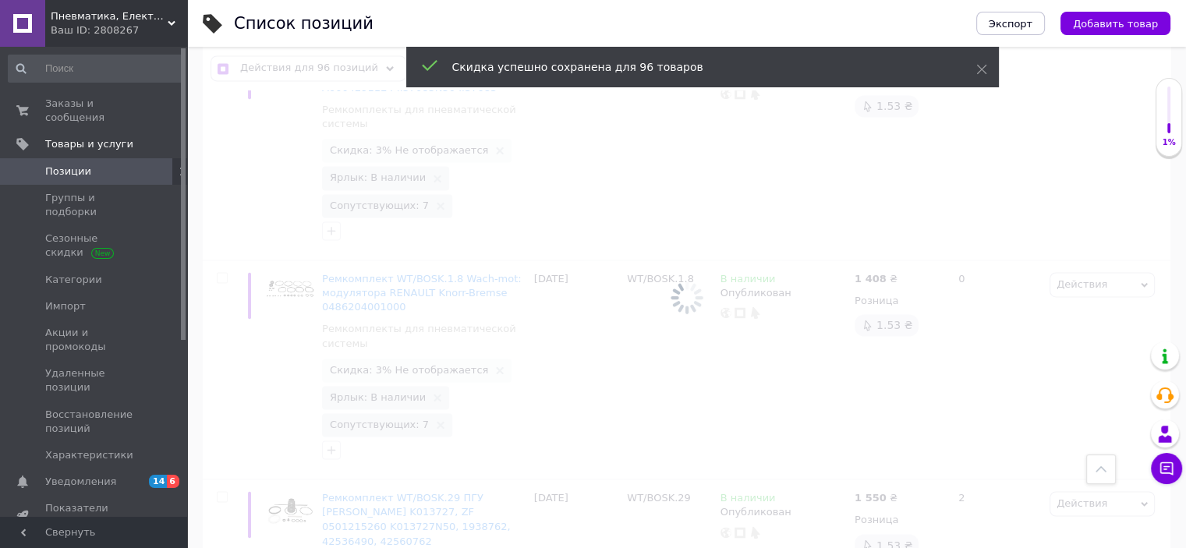
checkbox input "false"
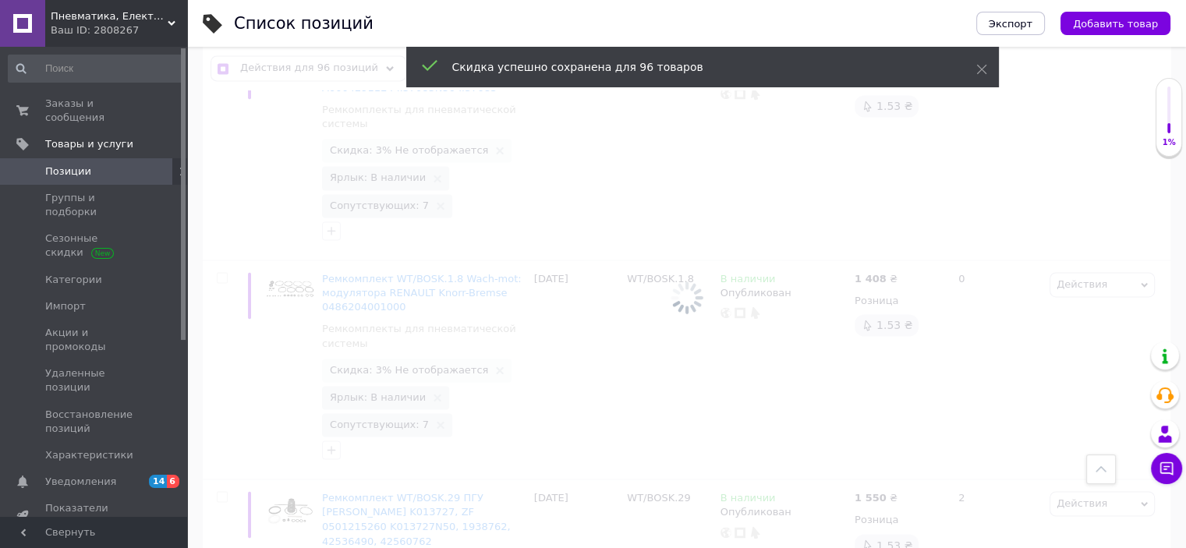
checkbox input "false"
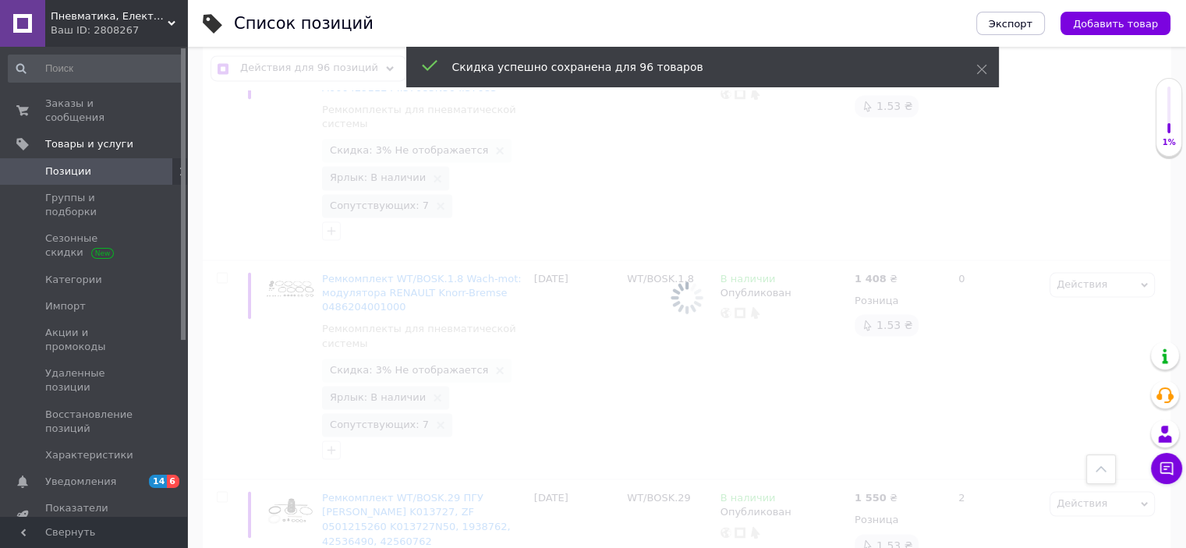
checkbox input "false"
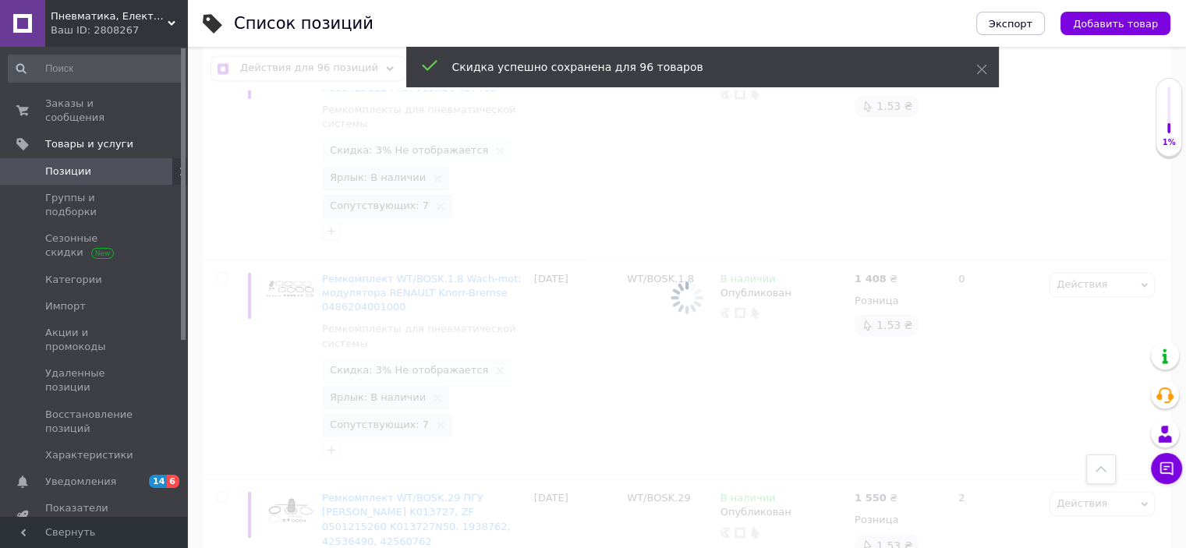
checkbox input "false"
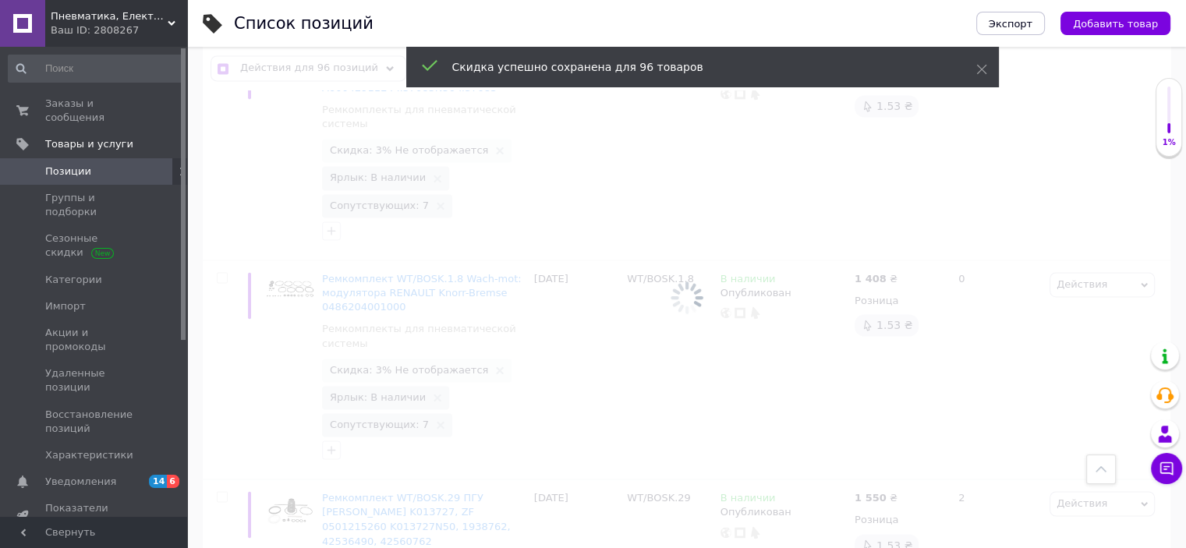
checkbox input "false"
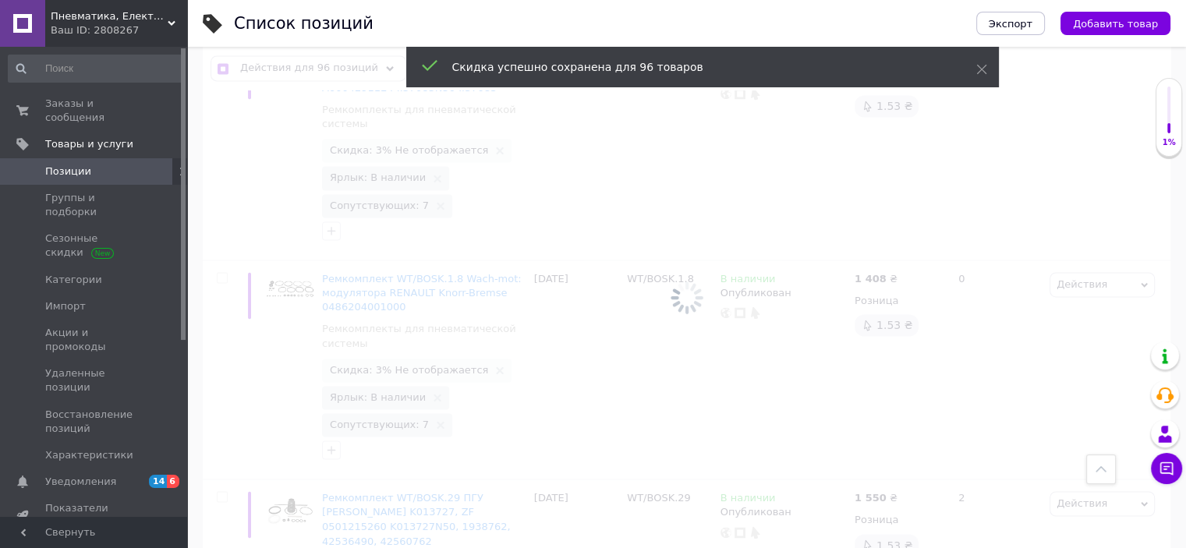
checkbox input "false"
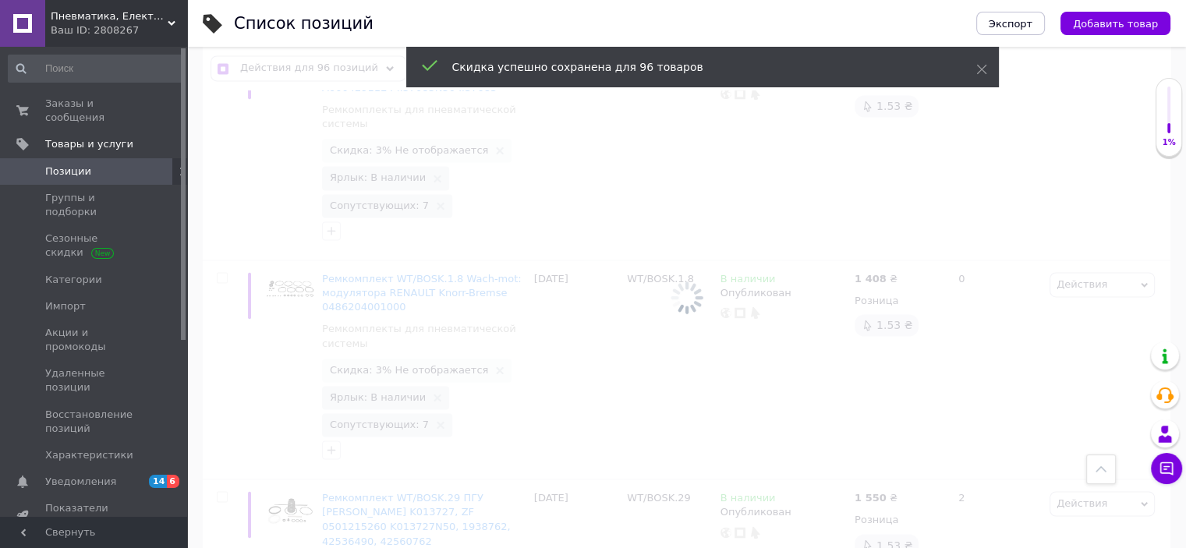
checkbox input "false"
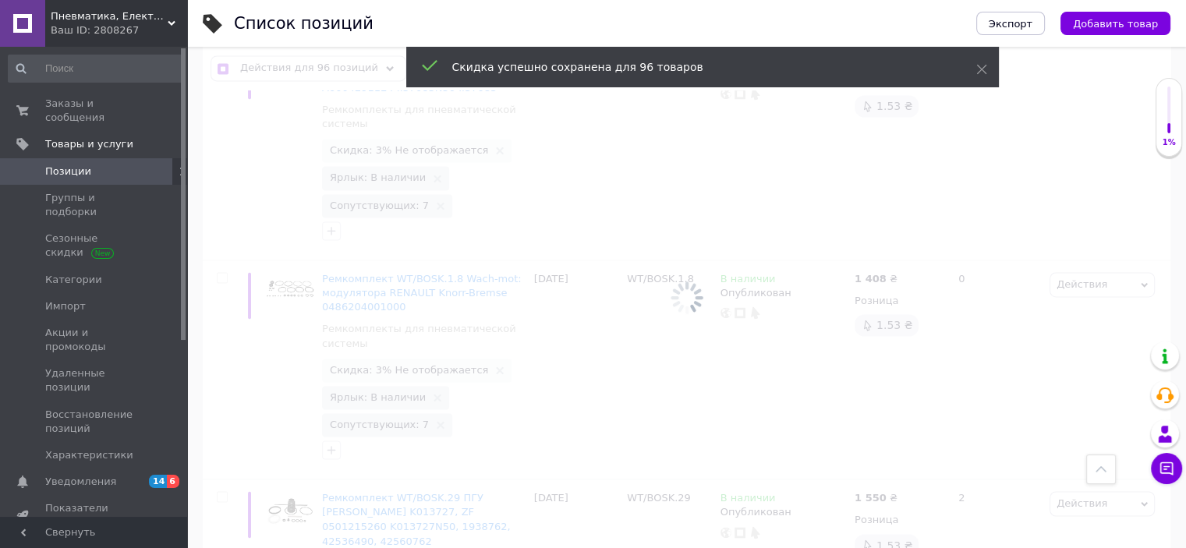
checkbox input "false"
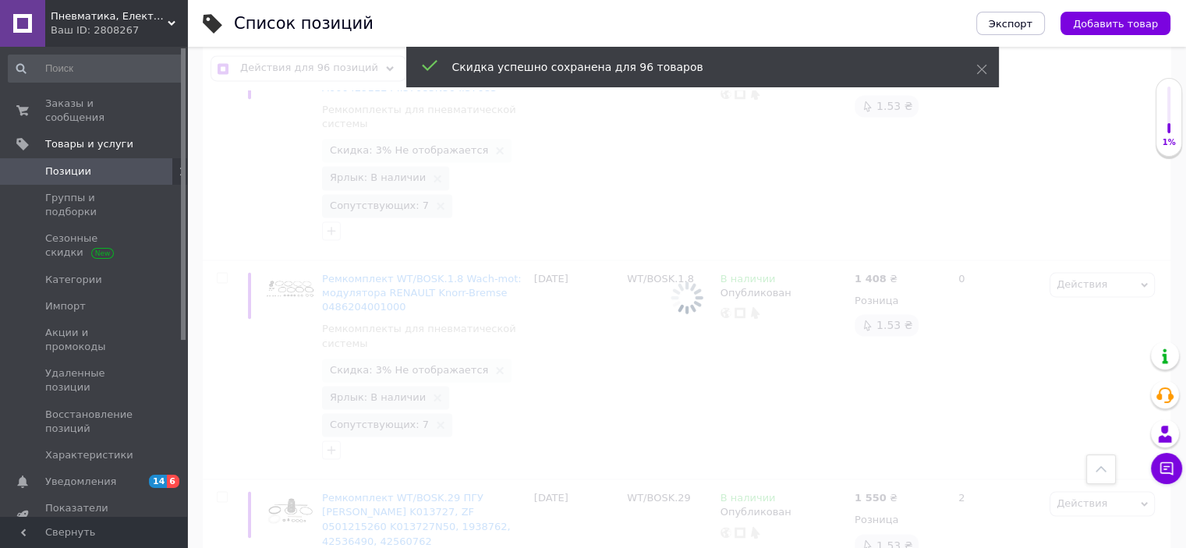
checkbox input "false"
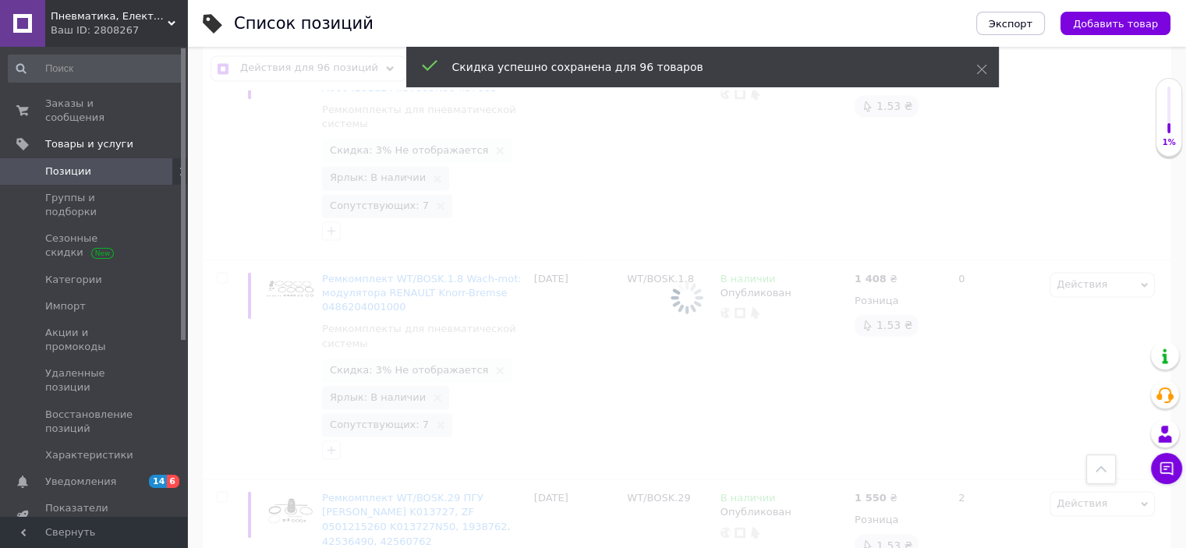
checkbox input "false"
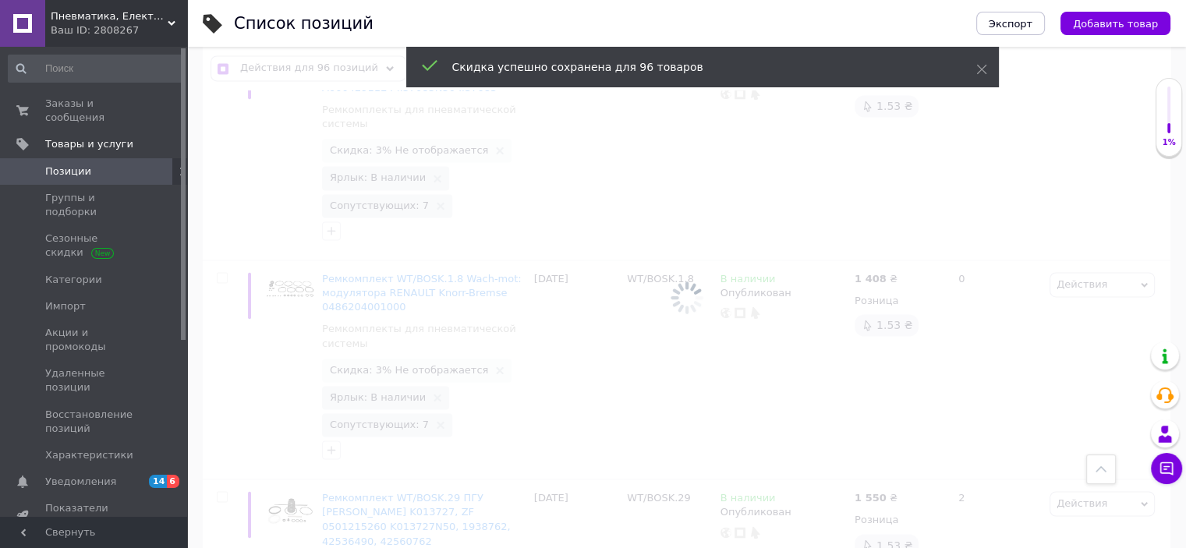
checkbox input "false"
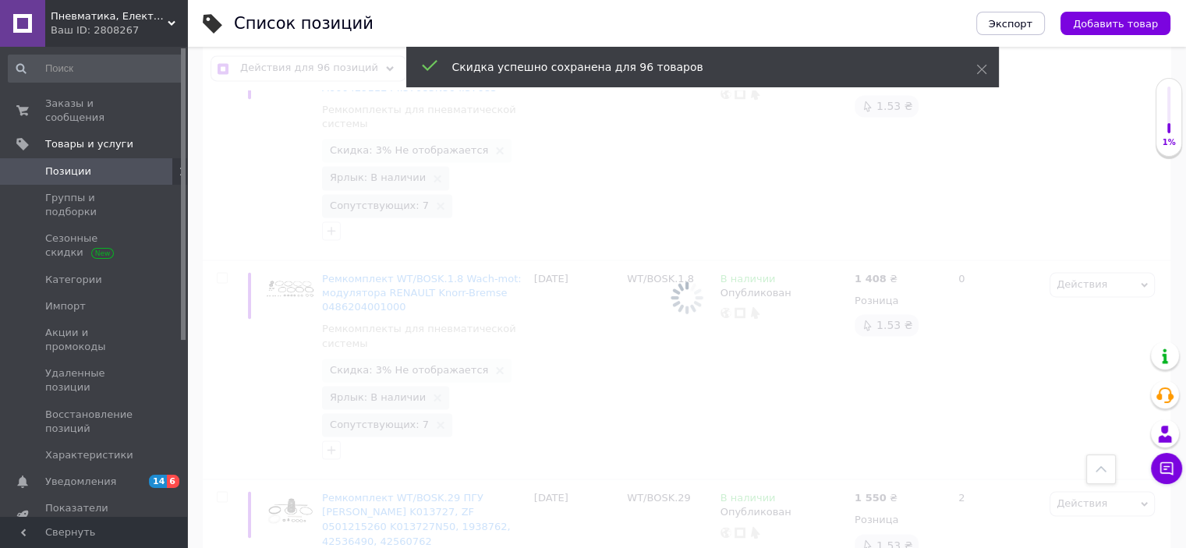
checkbox input "false"
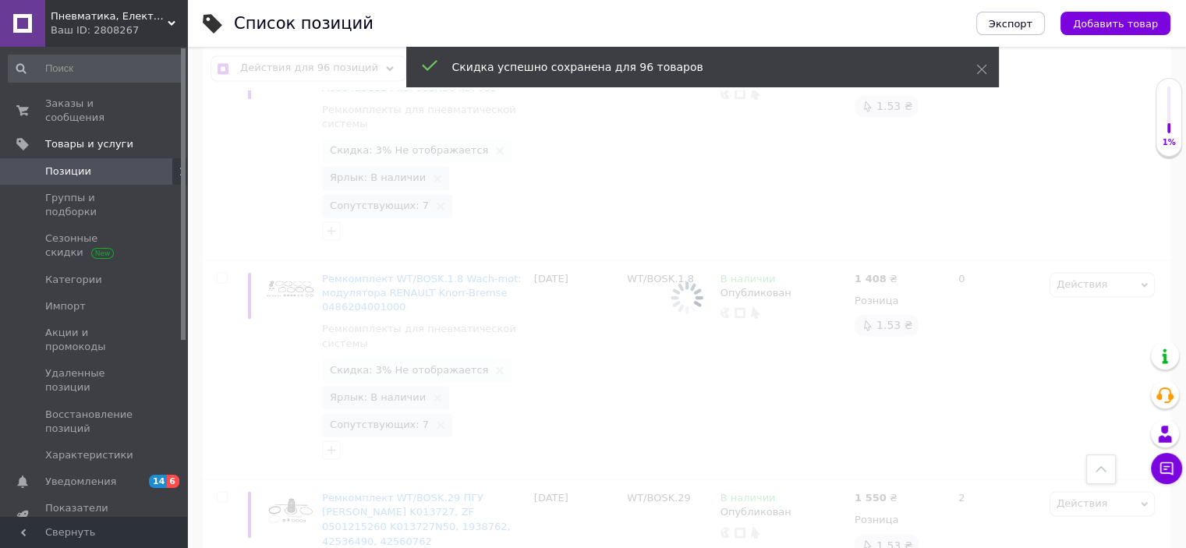
checkbox input "false"
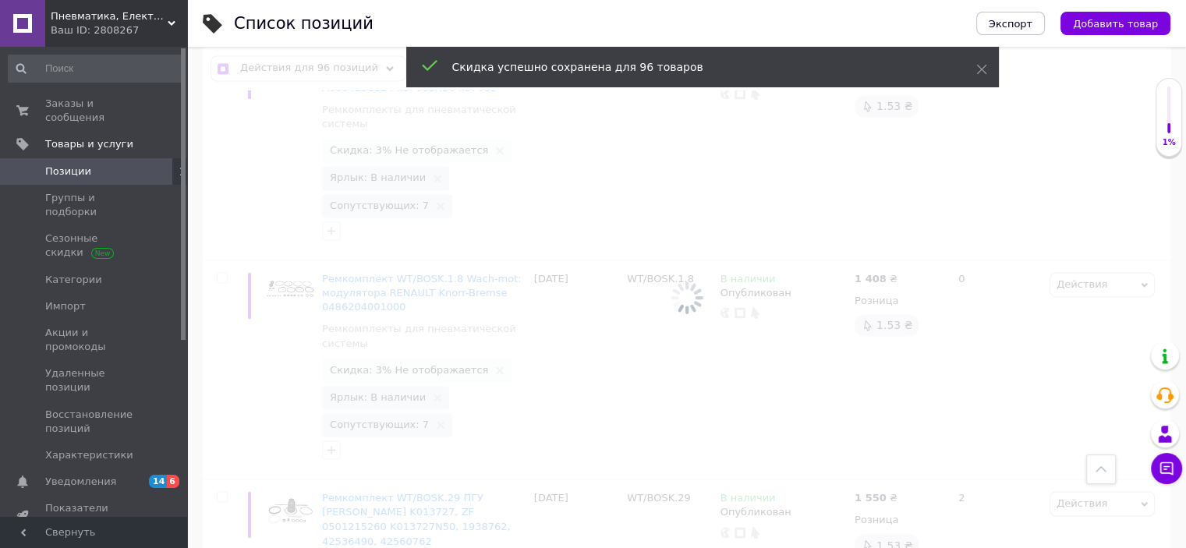
checkbox input "false"
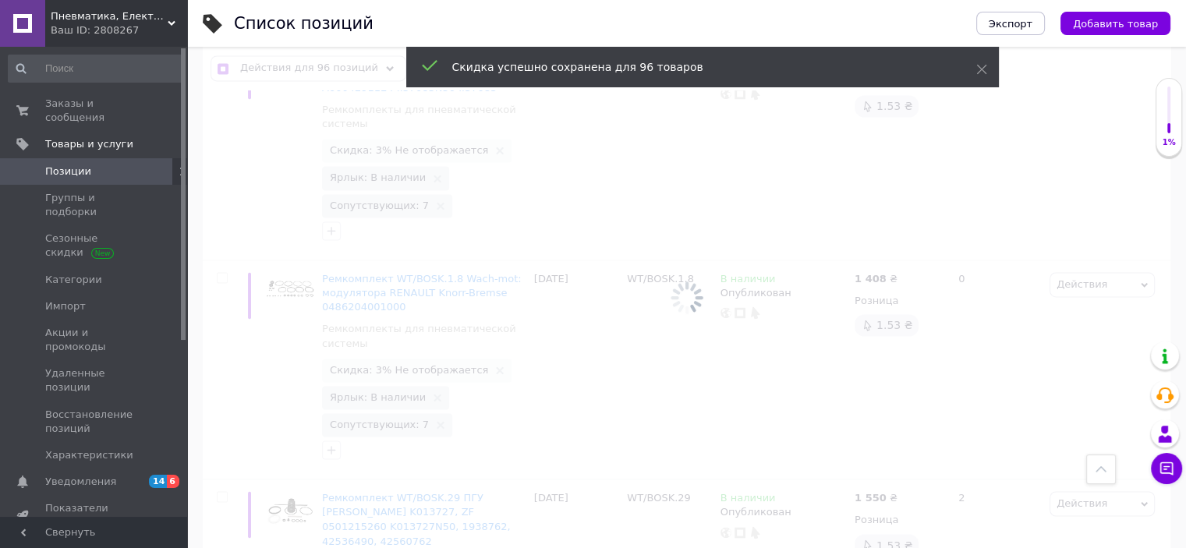
checkbox input "false"
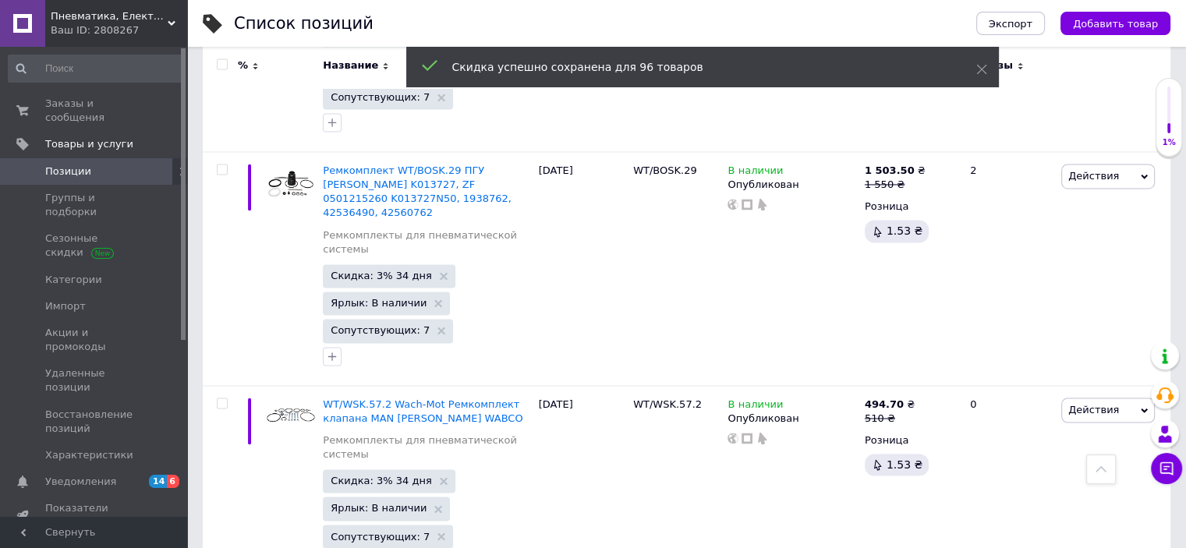
scroll to position [20181, 0]
